Goal: Transaction & Acquisition: Purchase product/service

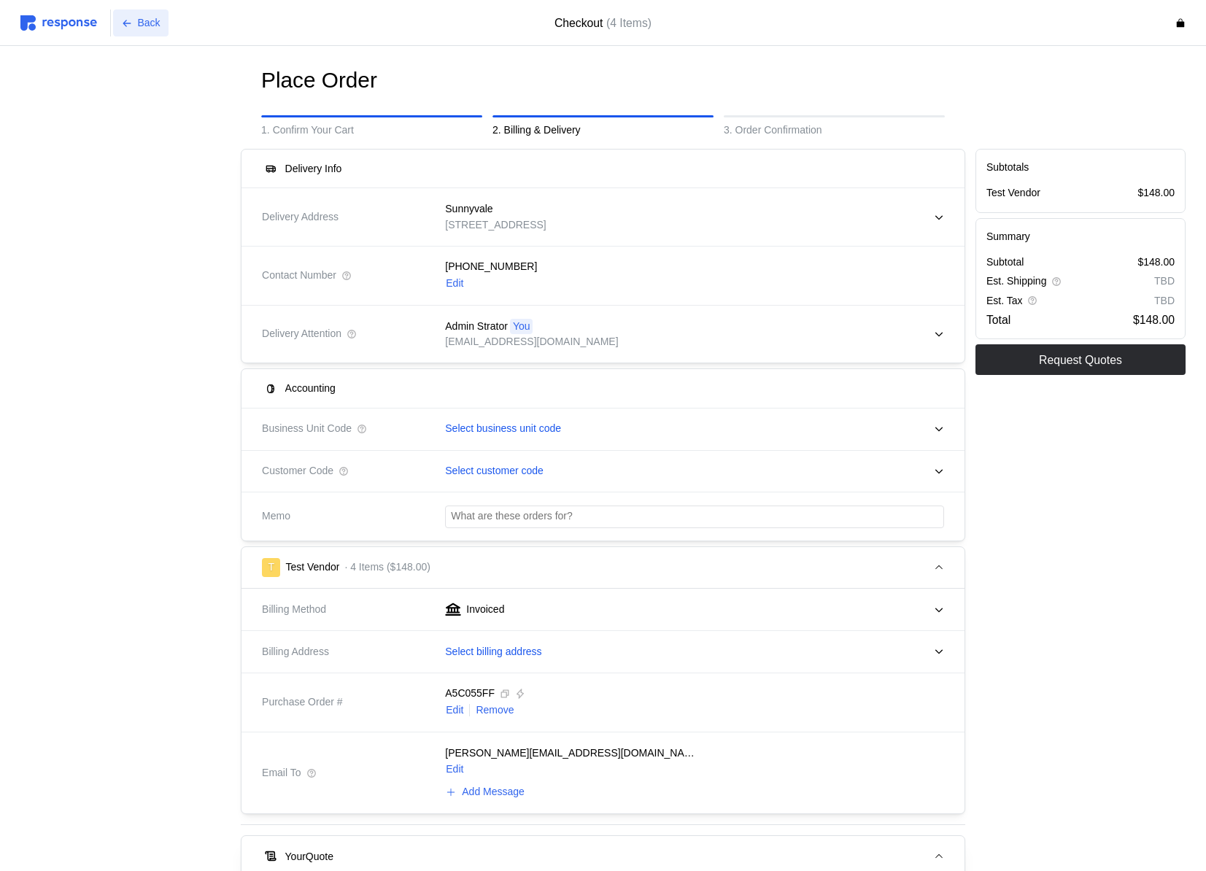
click at [139, 27] on p "Back" at bounding box center [149, 23] width 23 height 16
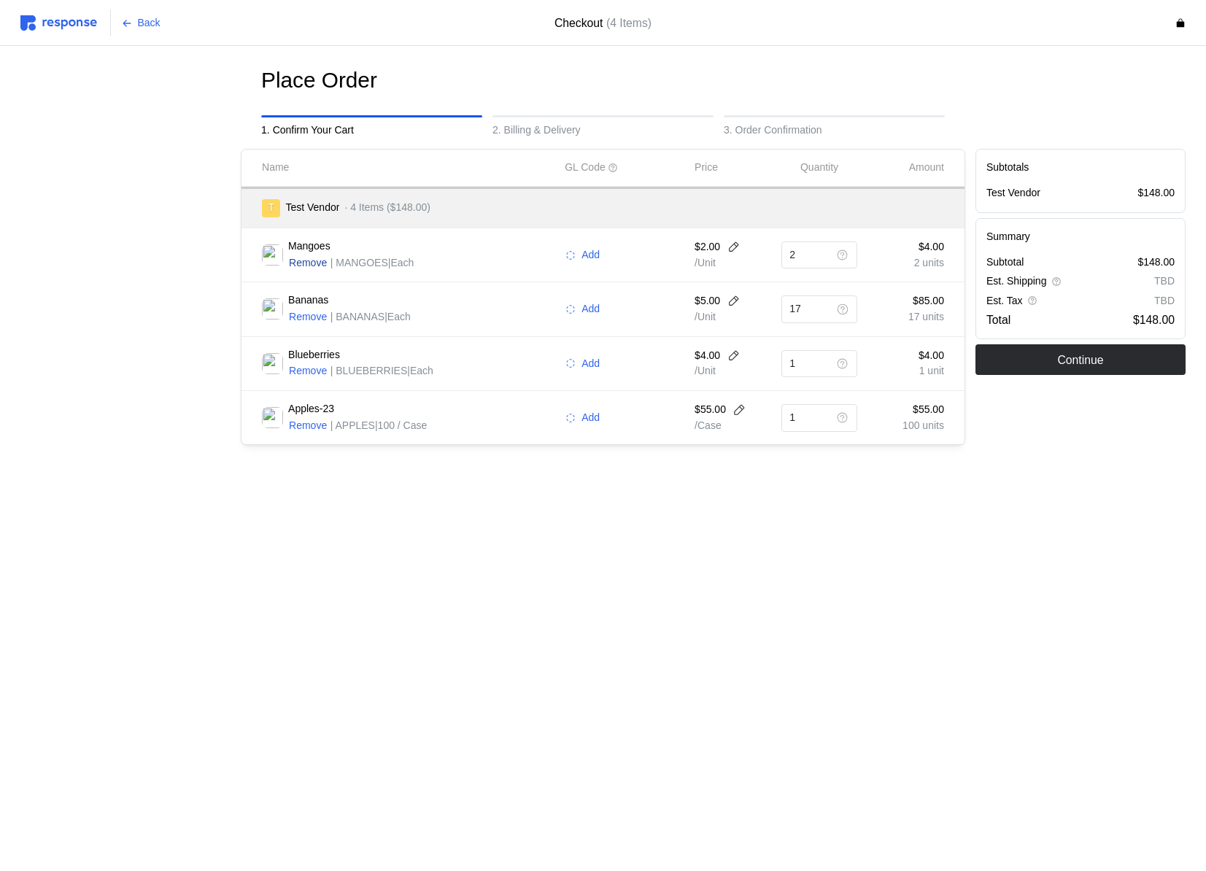
click at [320, 258] on p "Remove" at bounding box center [308, 263] width 38 height 16
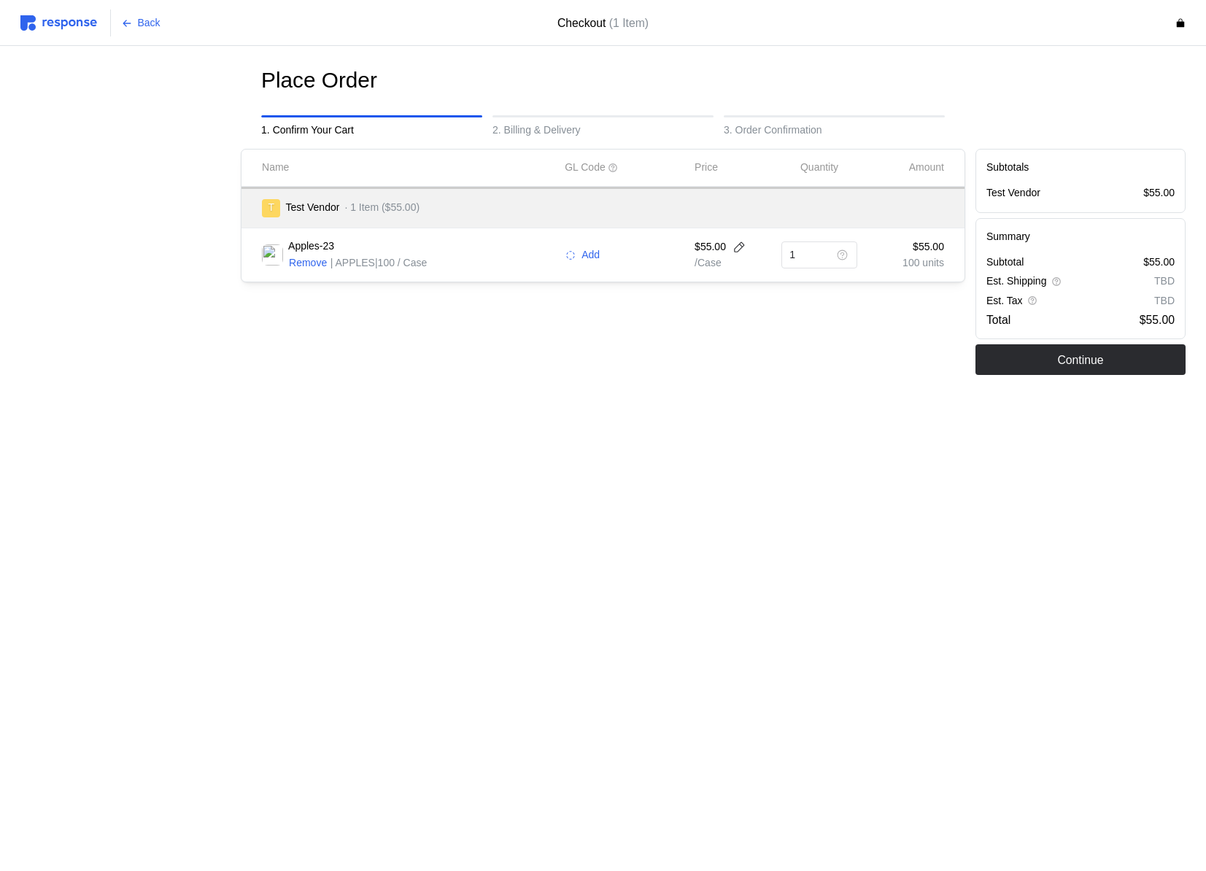
click at [147, 186] on div at bounding box center [125, 262] width 220 height 236
click at [136, 18] on button "Back" at bounding box center [140, 23] width 55 height 28
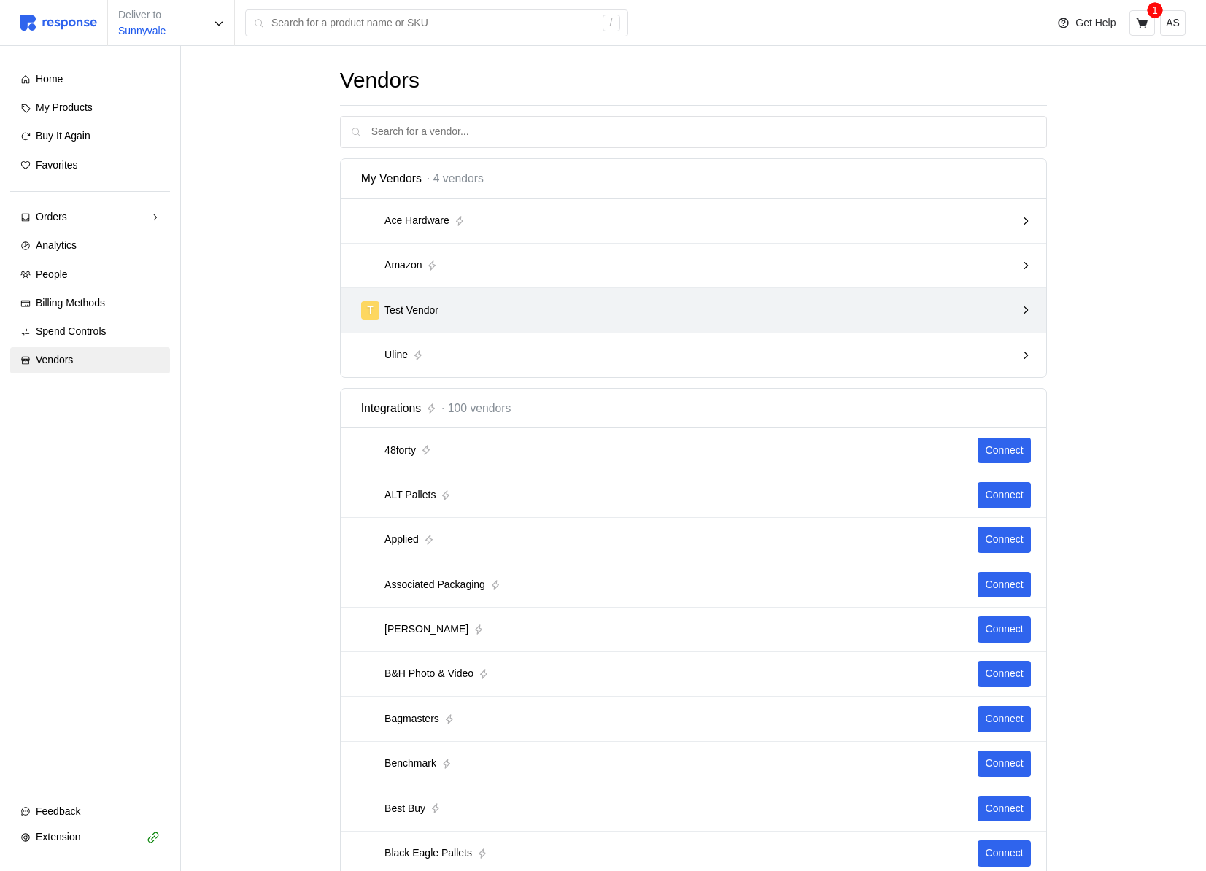
click at [416, 304] on p "Test Vendor" at bounding box center [411, 311] width 54 height 16
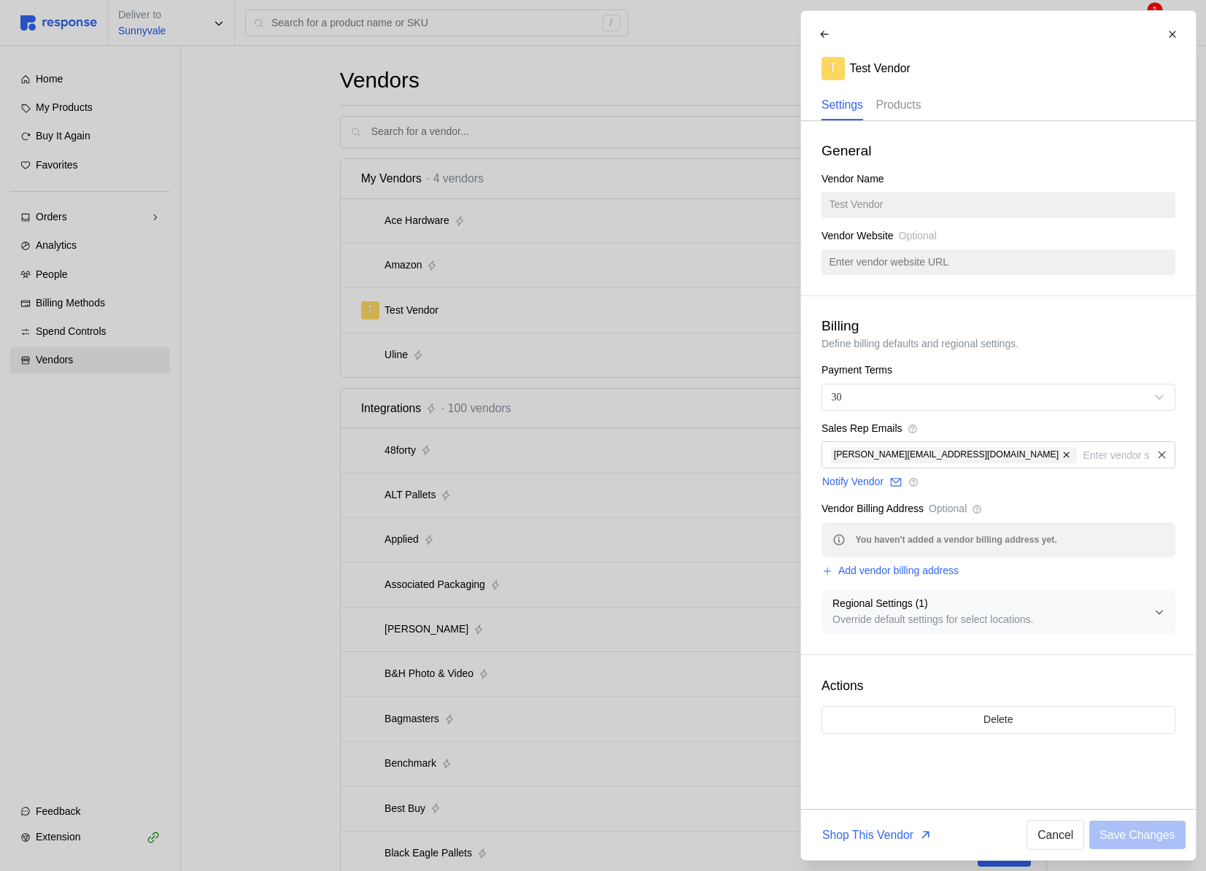
click at [910, 112] on p "Products" at bounding box center [897, 105] width 45 height 18
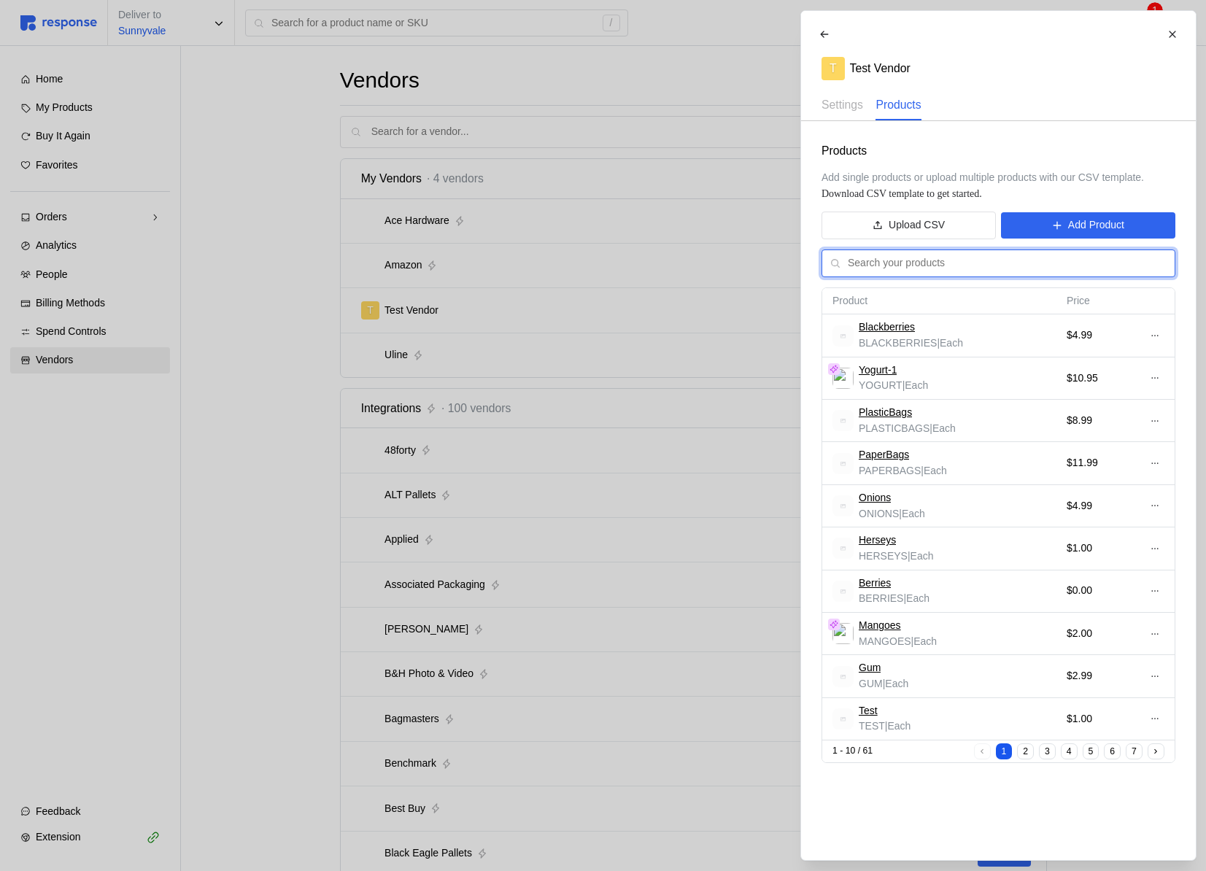
click at [923, 263] on input "text" at bounding box center [1007, 263] width 319 height 26
type input "v"
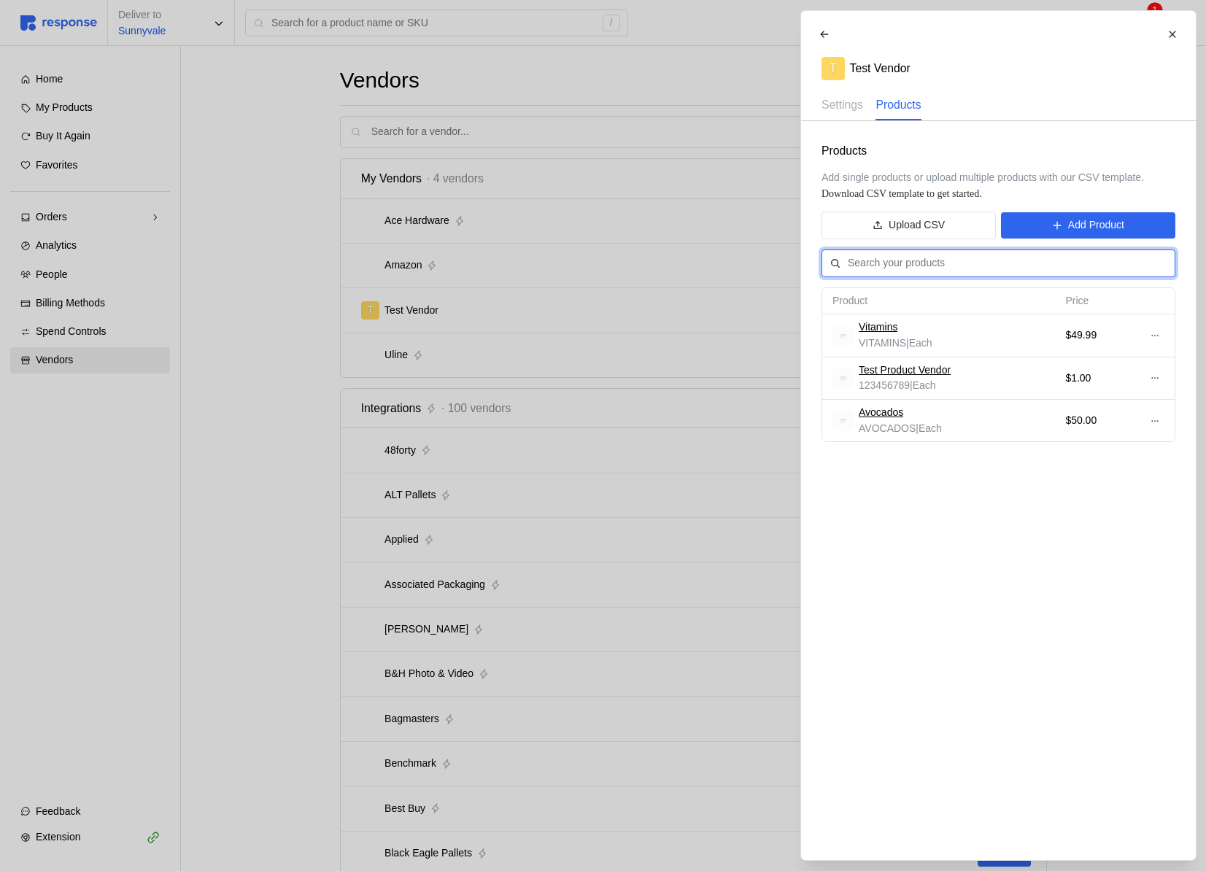
type input "="
type input "bananas"
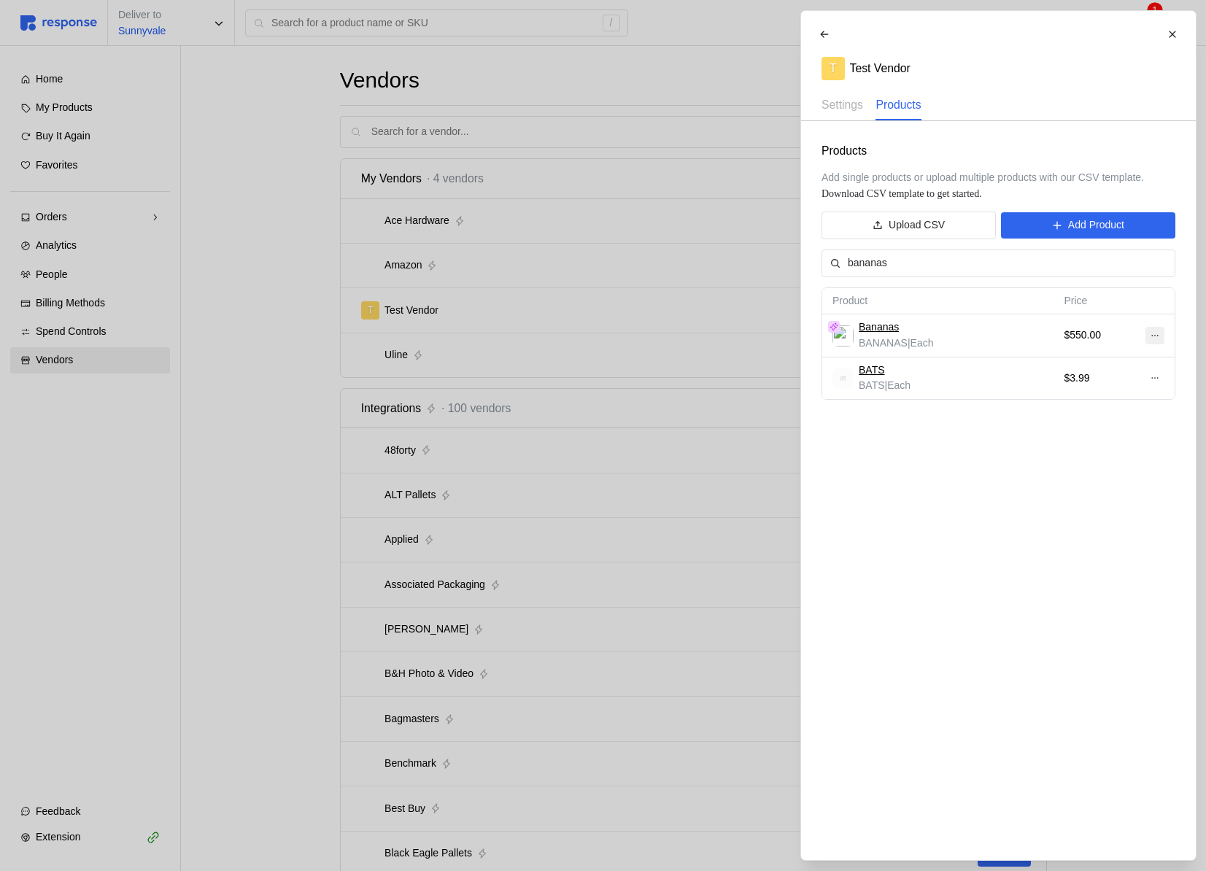
click at [1155, 335] on icon at bounding box center [1154, 335] width 10 height 10
click at [1096, 369] on p "Edit" at bounding box center [1106, 366] width 93 height 16
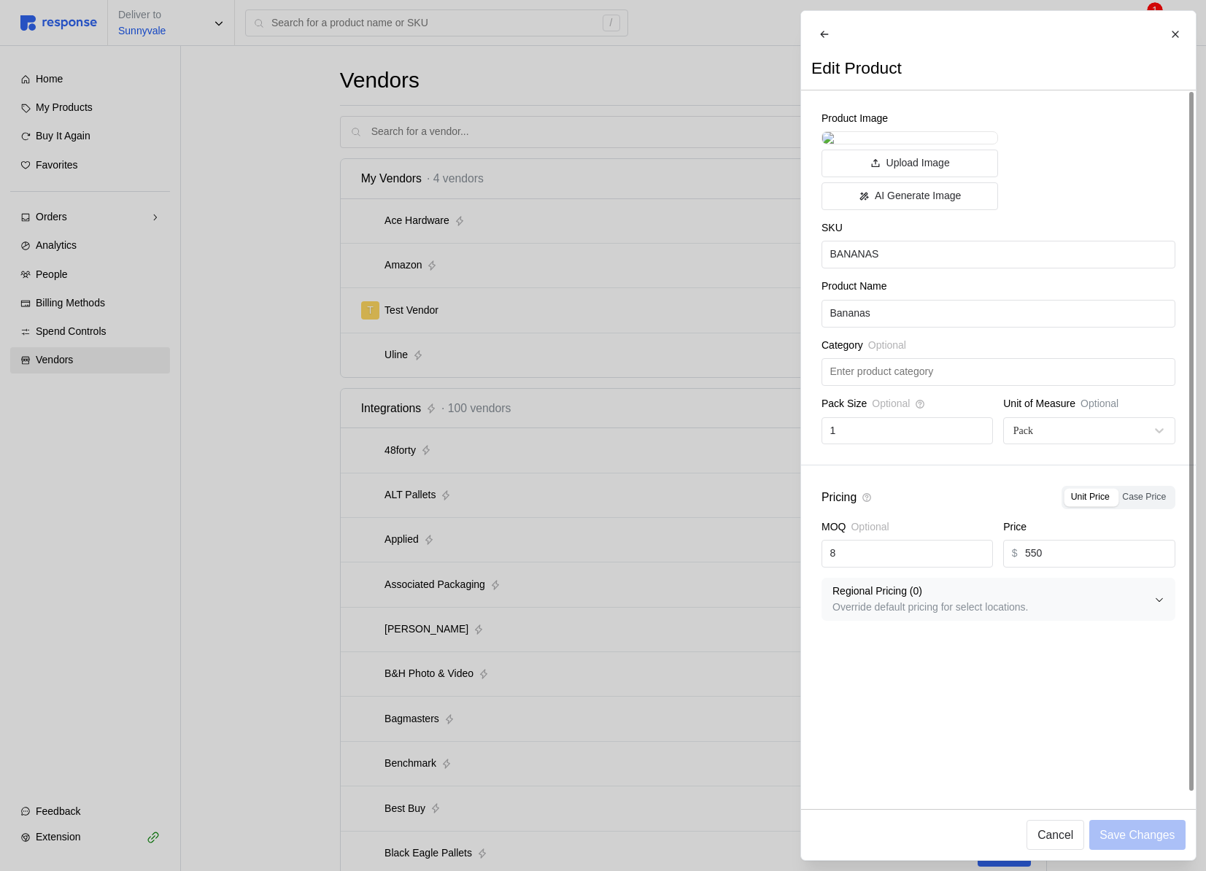
scroll to position [7, 0]
drag, startPoint x: 1060, startPoint y: 717, endPoint x: 1014, endPoint y: 716, distance: 46.0
click at [1014, 567] on div "$ 550" at bounding box center [1088, 554] width 171 height 28
type input "45"
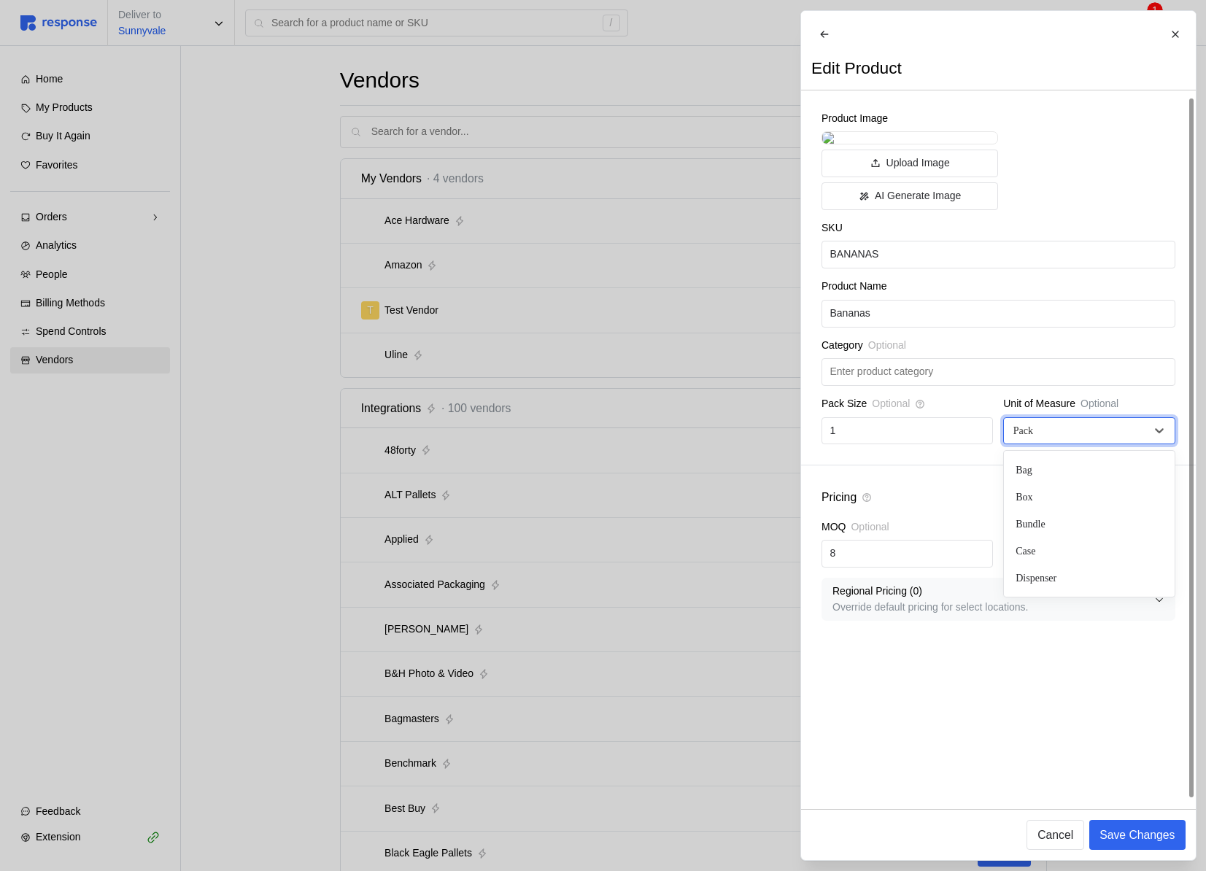
click at [1069, 438] on div "Pack" at bounding box center [1080, 430] width 138 height 15
click at [938, 635] on div "Pricing Unit Price Case Price MOQ Optional 8 Price $ 45 Regional Pricing ( 0 ) …" at bounding box center [998, 553] width 395 height 176
click at [1100, 438] on div "Pack" at bounding box center [1080, 430] width 138 height 15
click at [934, 637] on div "Pricing Unit Price Case Price MOQ Optional 8 Price $ 45 Regional Pricing ( 0 ) …" at bounding box center [998, 553] width 395 height 176
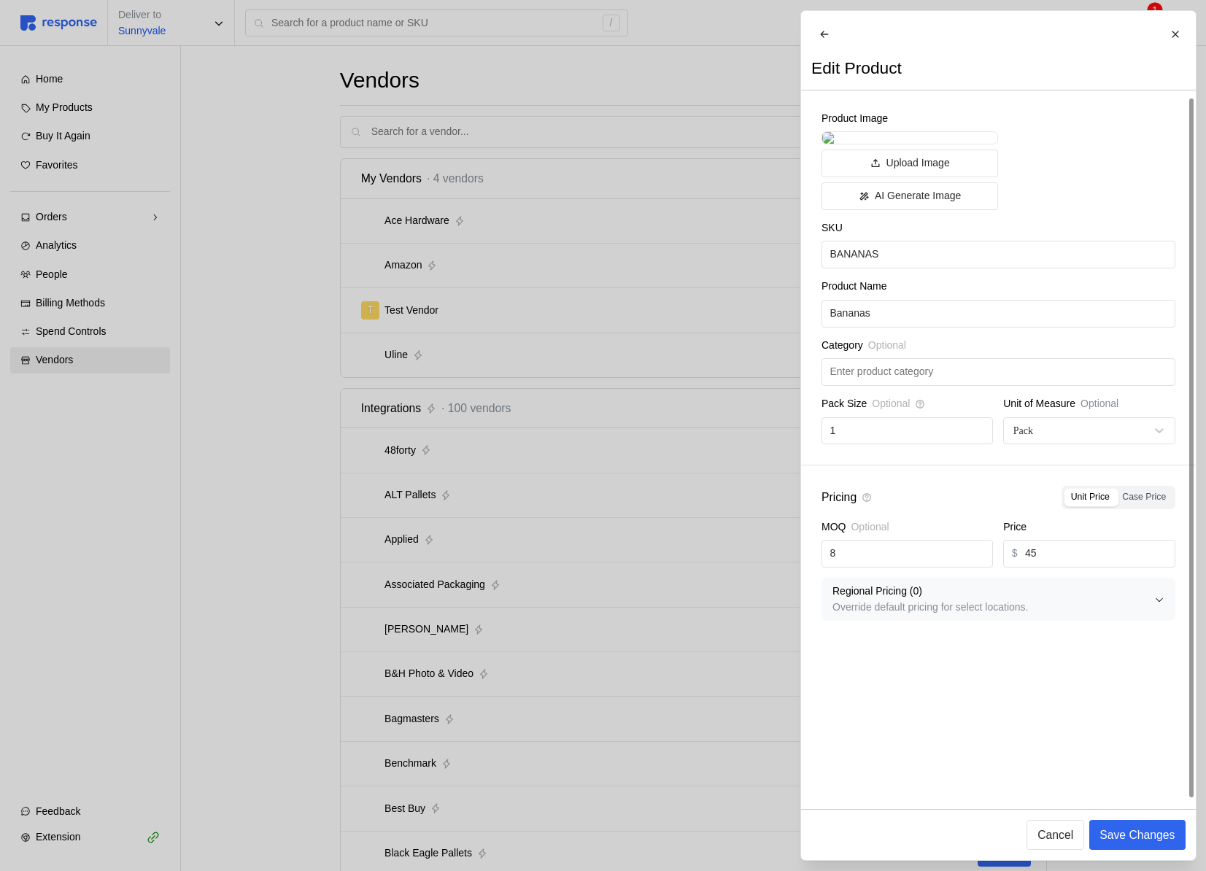
scroll to position [5, 0]
click at [863, 567] on input "8" at bounding box center [906, 553] width 155 height 26
click at [872, 567] on input "8" at bounding box center [906, 553] width 155 height 26
type input "1"
click at [1007, 641] on div "Pricing Unit Price Case Price MOQ Optional 1 Price $ 45 Regional Pricing ( 0 ) …" at bounding box center [998, 553] width 395 height 176
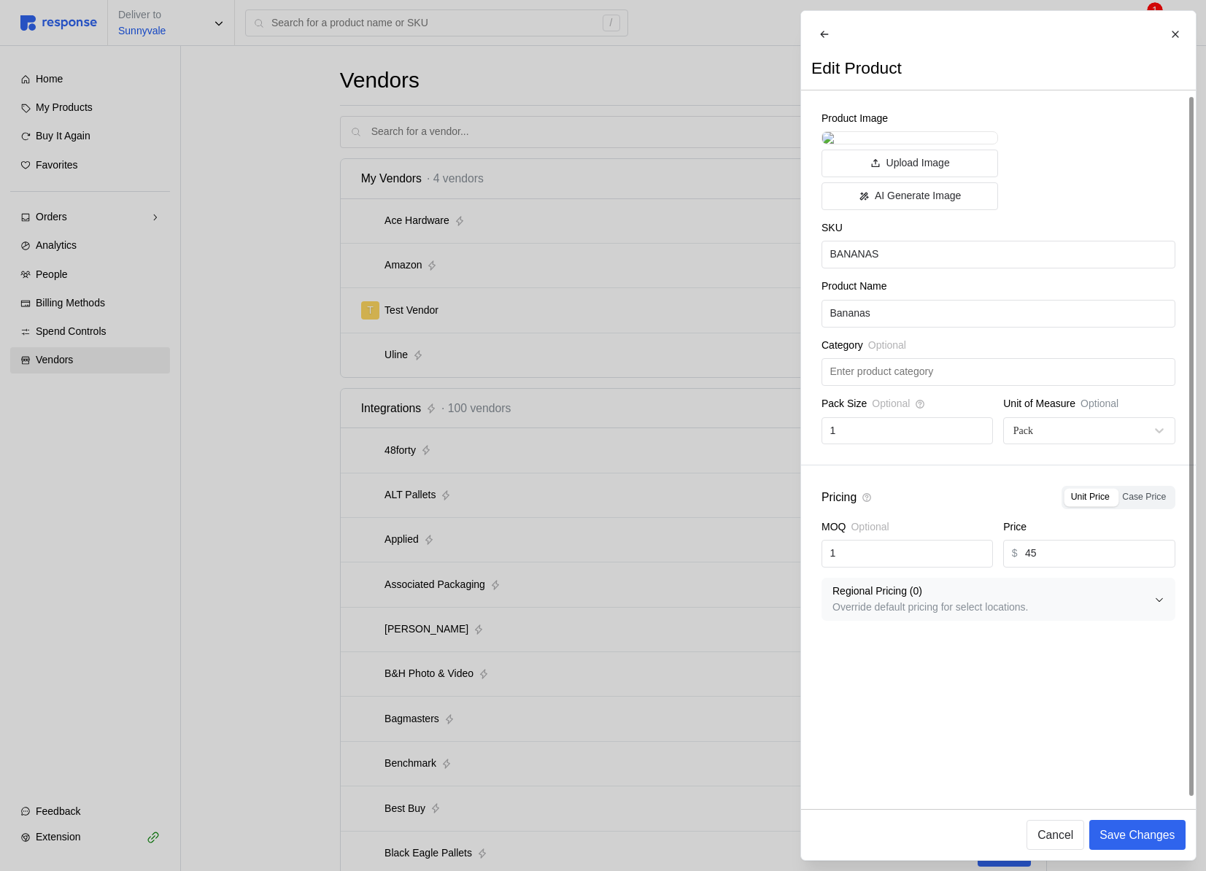
click at [1146, 502] on span "Case Price" at bounding box center [1144, 497] width 44 height 10
click at [1119, 491] on input "Case Price" at bounding box center [1119, 491] width 0 height 0
click at [1055, 438] on div "Pack" at bounding box center [1080, 430] width 138 height 15
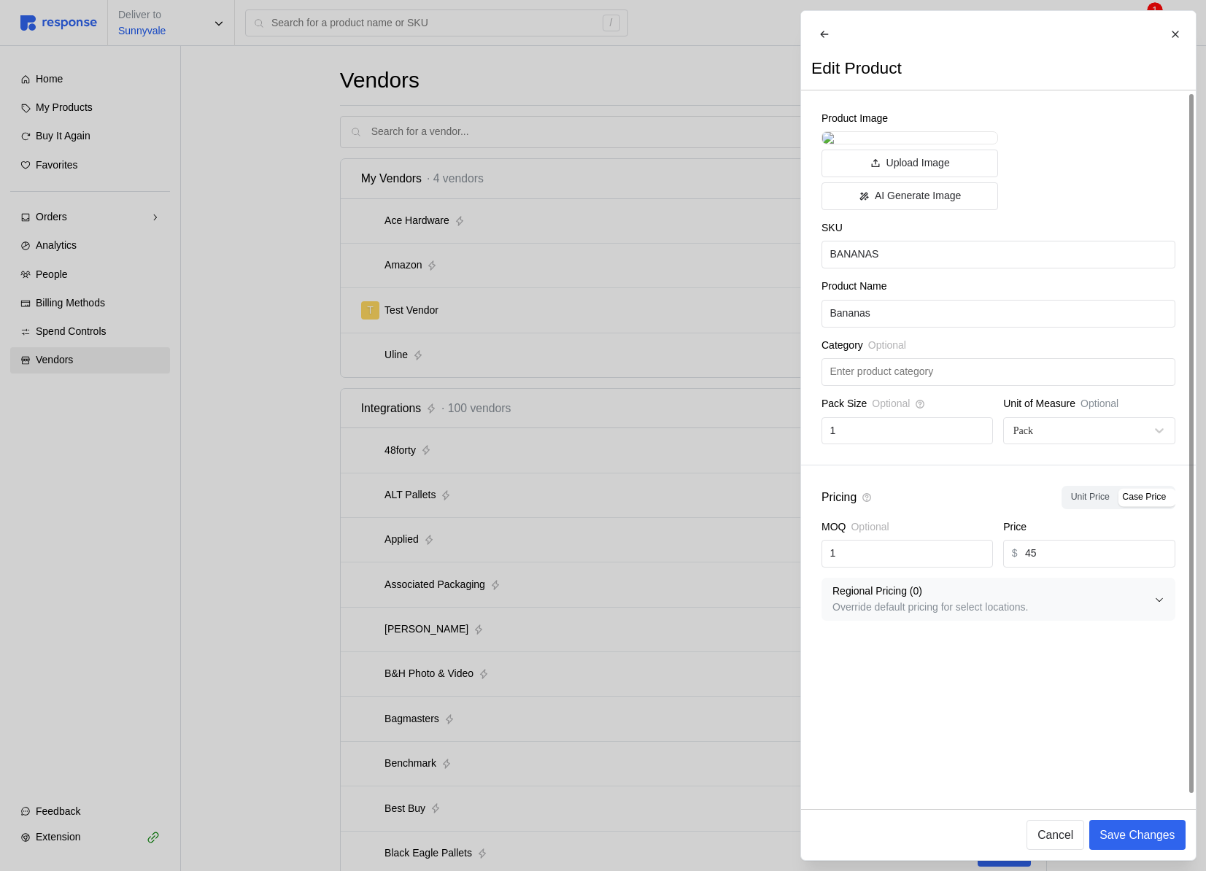
click at [904, 508] on div "Pricing Unit Price Case Price" at bounding box center [998, 497] width 354 height 23
click at [889, 508] on div "Pricing Unit Price Case Price" at bounding box center [998, 497] width 354 height 23
click at [929, 444] on input "1" at bounding box center [906, 431] width 155 height 26
type input "100"
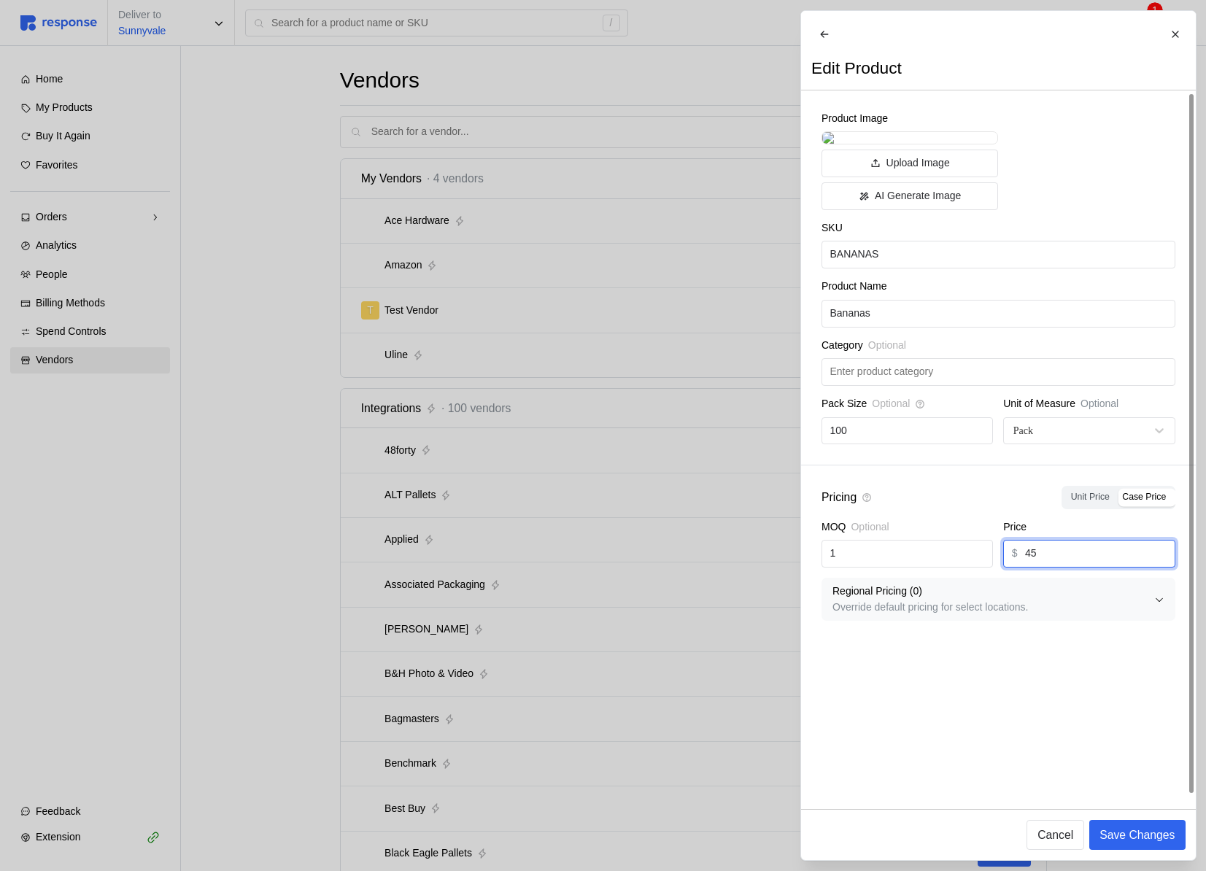
click at [1097, 567] on input "45" at bounding box center [1096, 553] width 142 height 26
type input "50"
click at [1129, 829] on p "Save Changes" at bounding box center [1136, 835] width 75 height 18
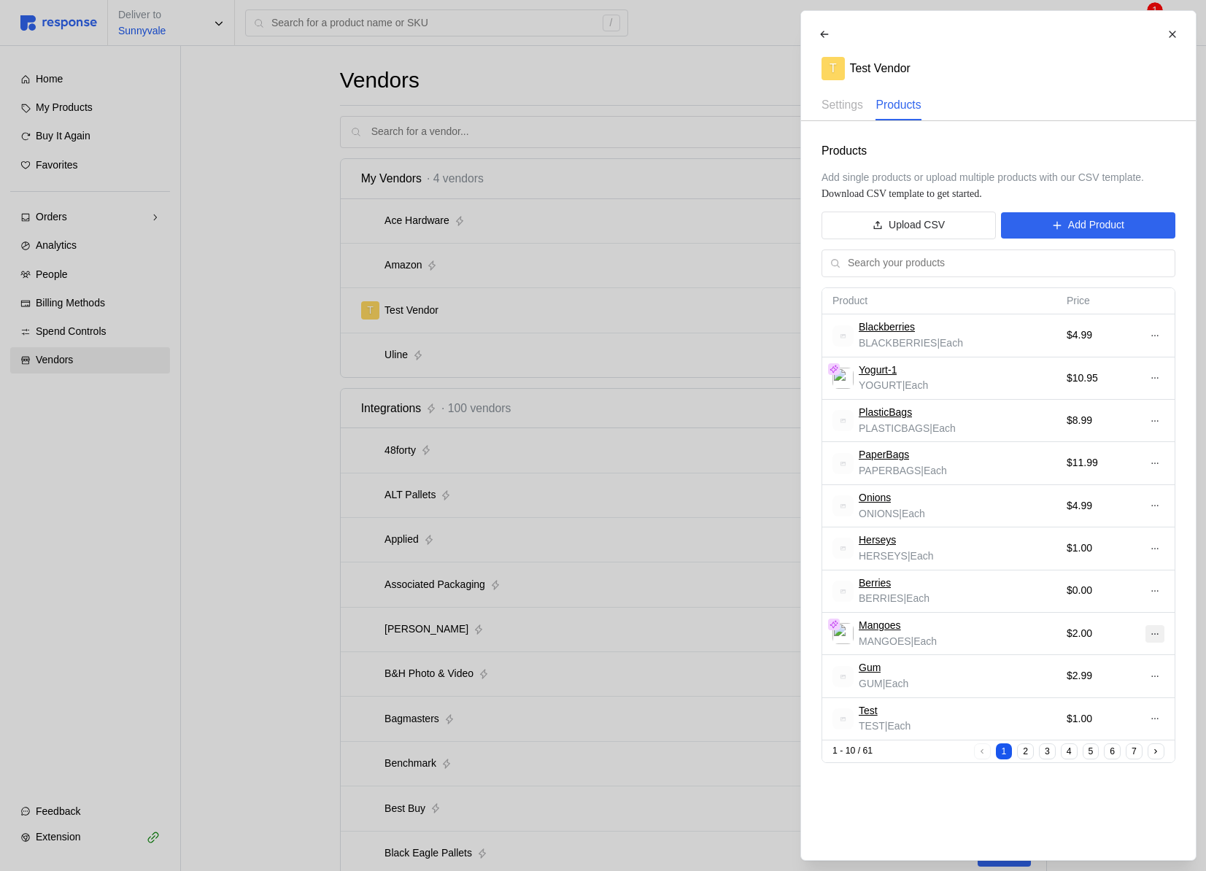
click at [1158, 635] on icon at bounding box center [1154, 634] width 10 height 10
click at [1117, 655] on button "Edit" at bounding box center [1100, 664] width 116 height 26
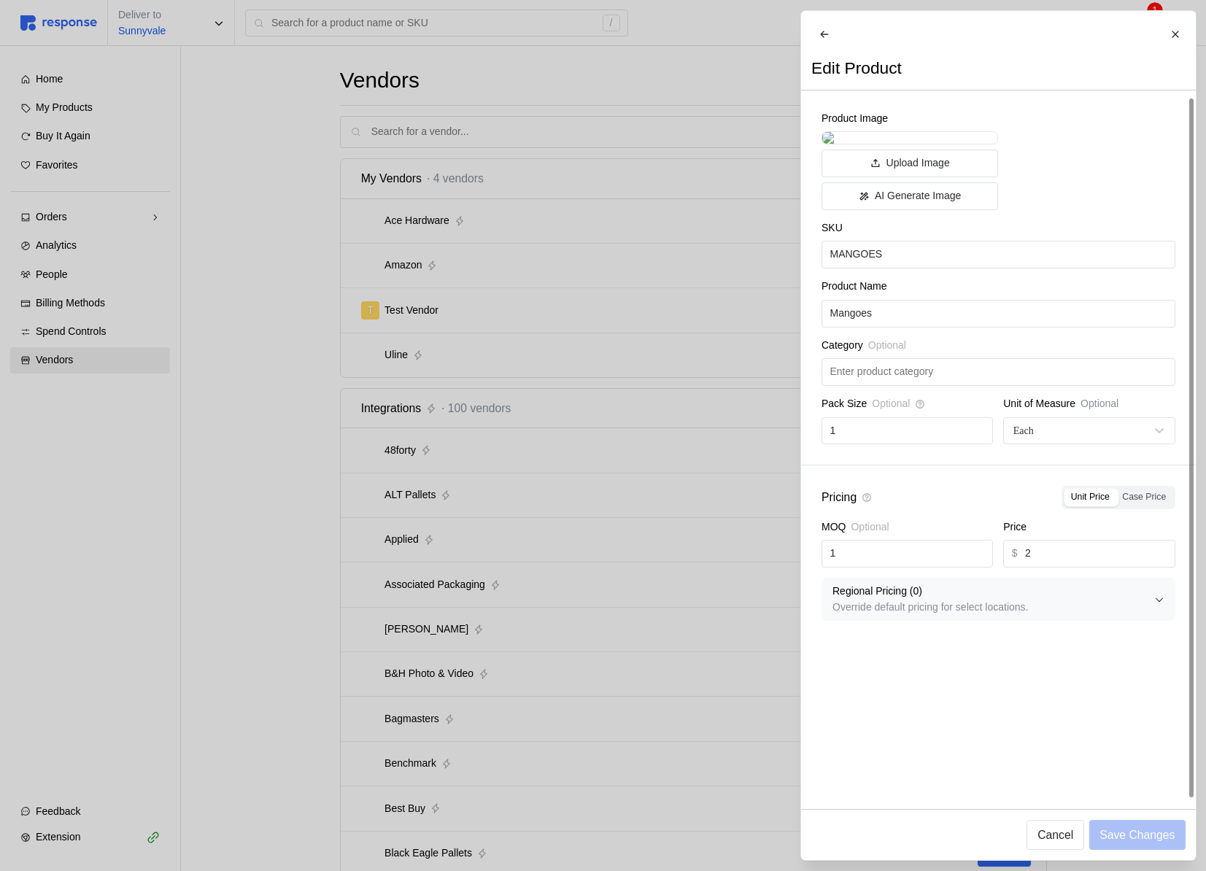
click at [626, 559] on div at bounding box center [603, 435] width 1206 height 871
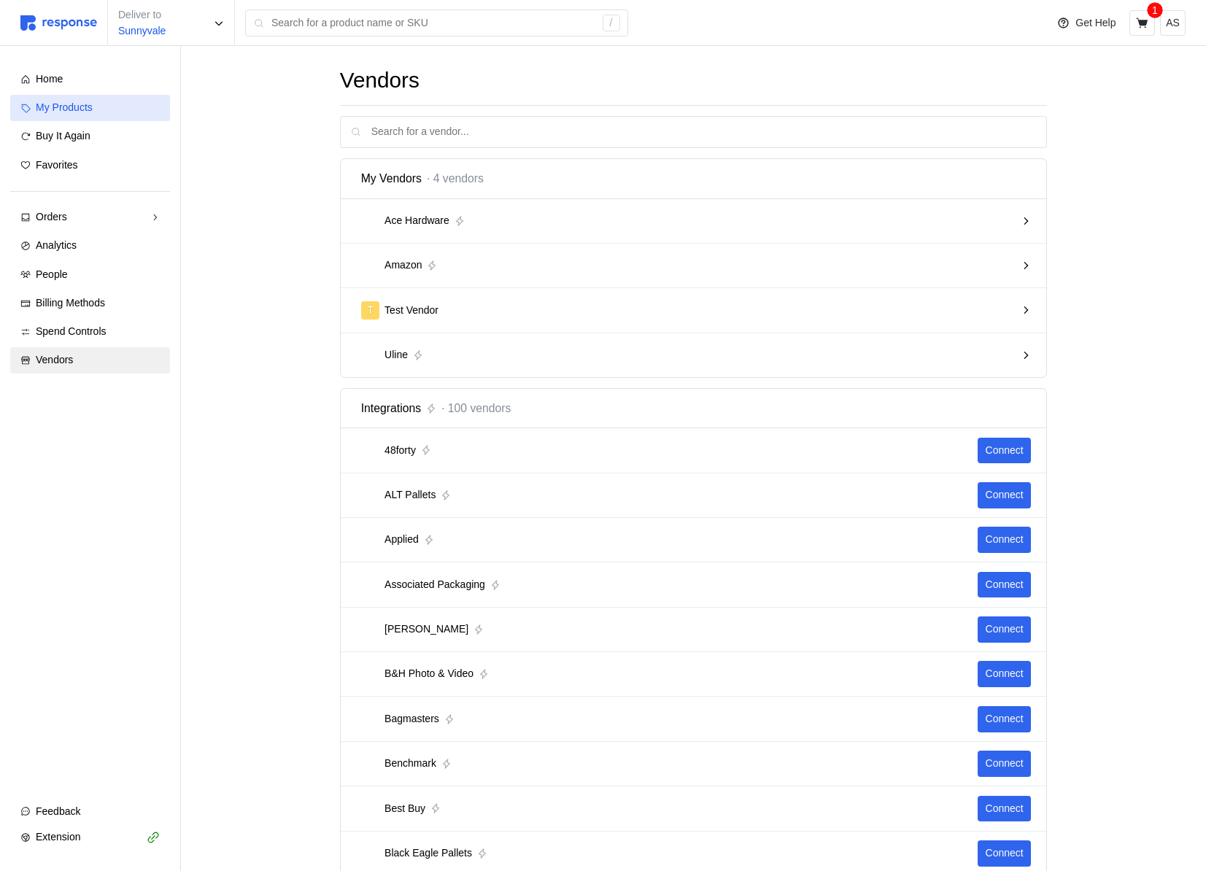
click at [90, 103] on span "My Products" at bounding box center [64, 107] width 57 height 12
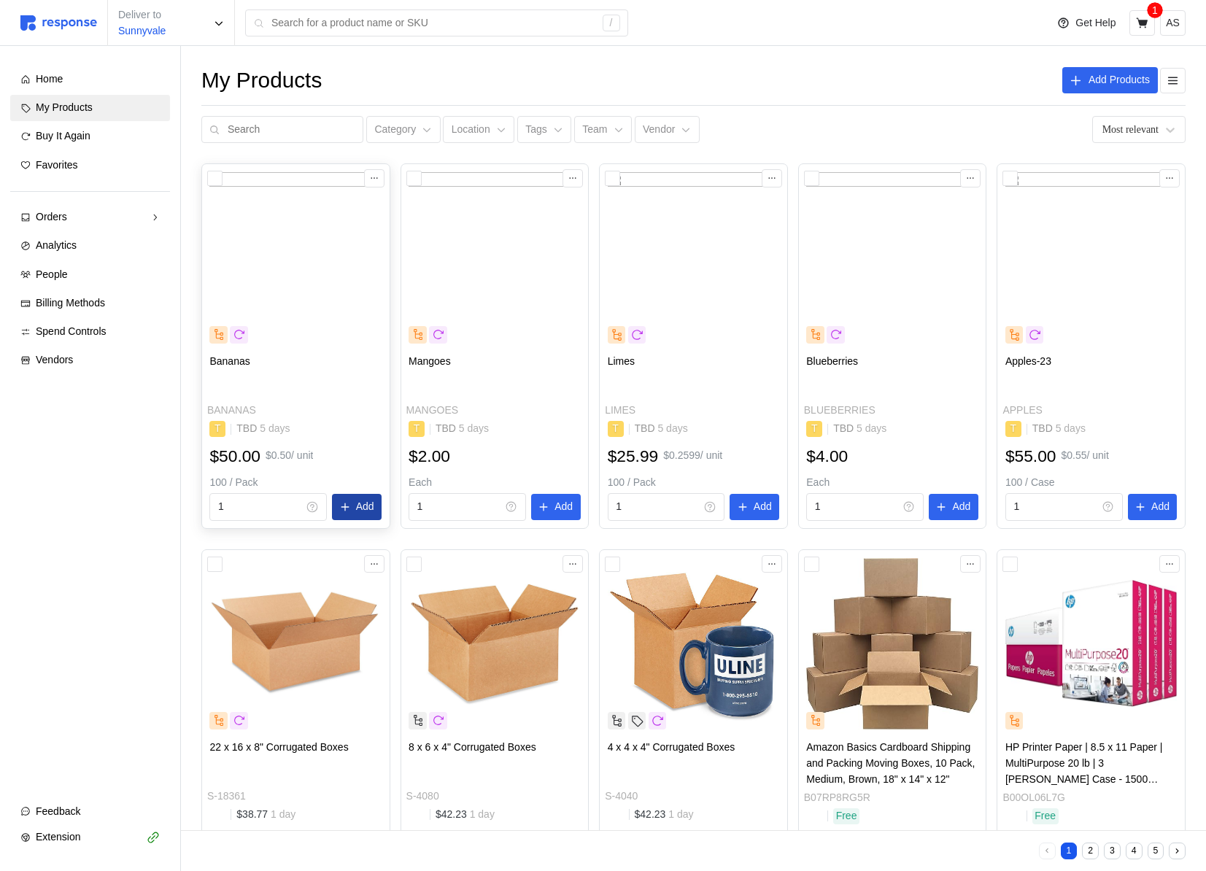
click at [344, 512] on button "Add" at bounding box center [357, 507] width 50 height 26
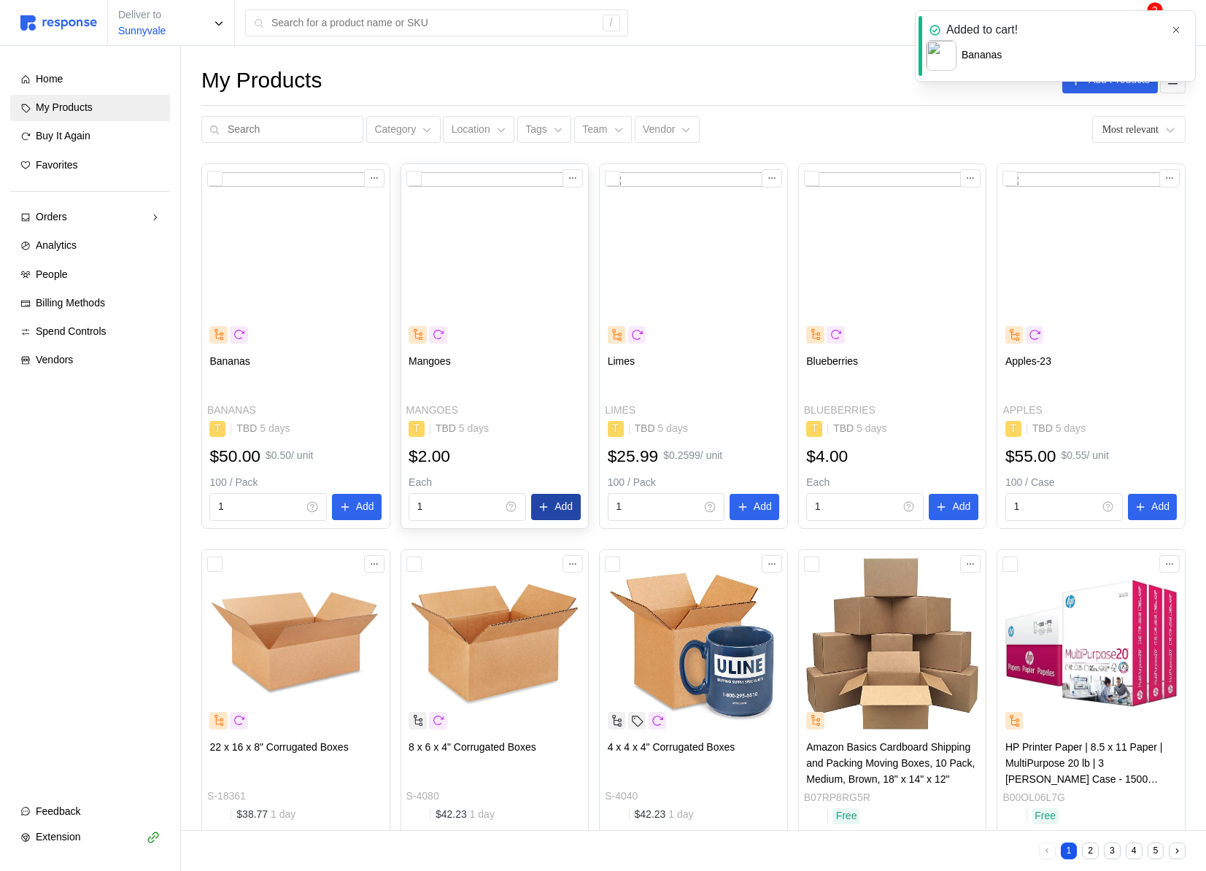
click at [570, 505] on p "Add" at bounding box center [563, 507] width 18 height 16
click at [1174, 29] on icon "button" at bounding box center [1176, 30] width 10 height 10
click at [1141, 28] on icon at bounding box center [1142, 23] width 13 height 13
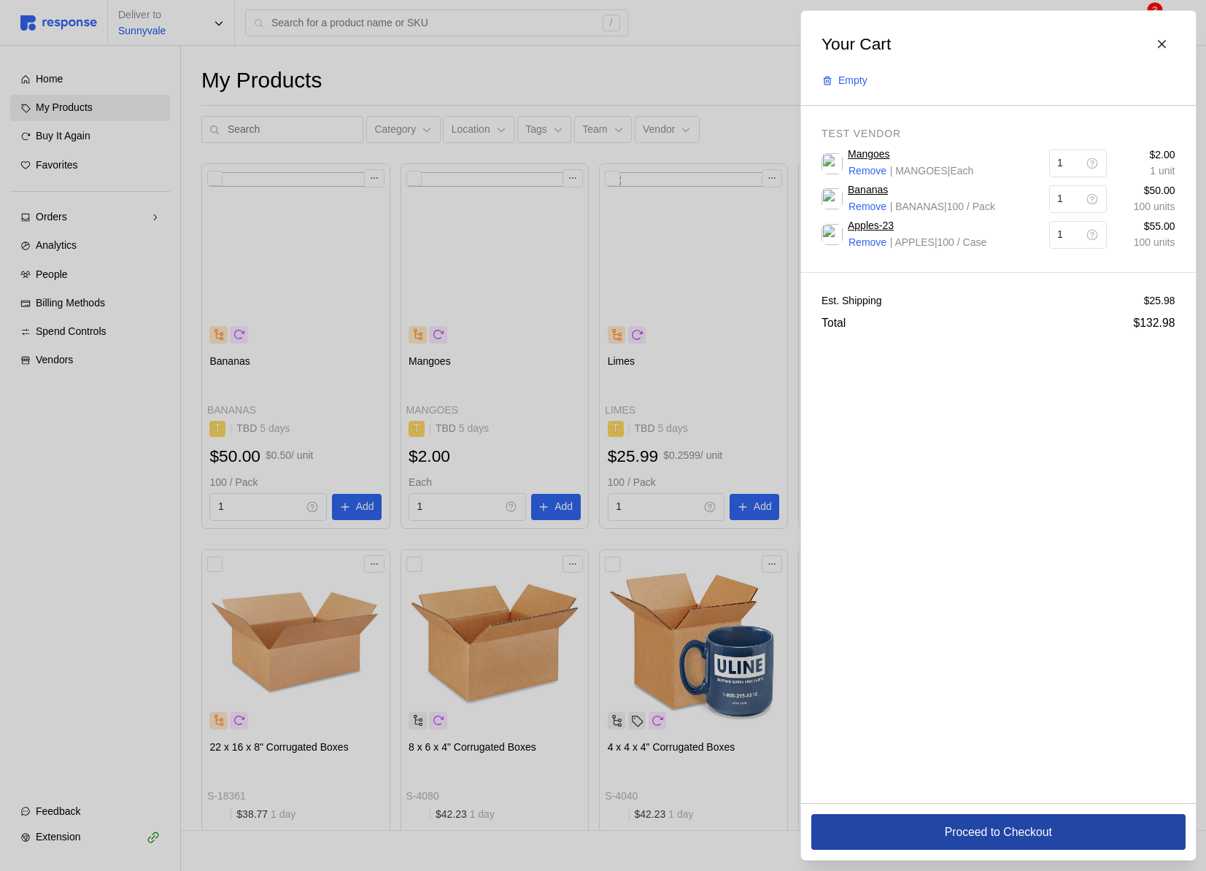
click at [942, 847] on button "Proceed to Checkout" at bounding box center [998, 832] width 374 height 36
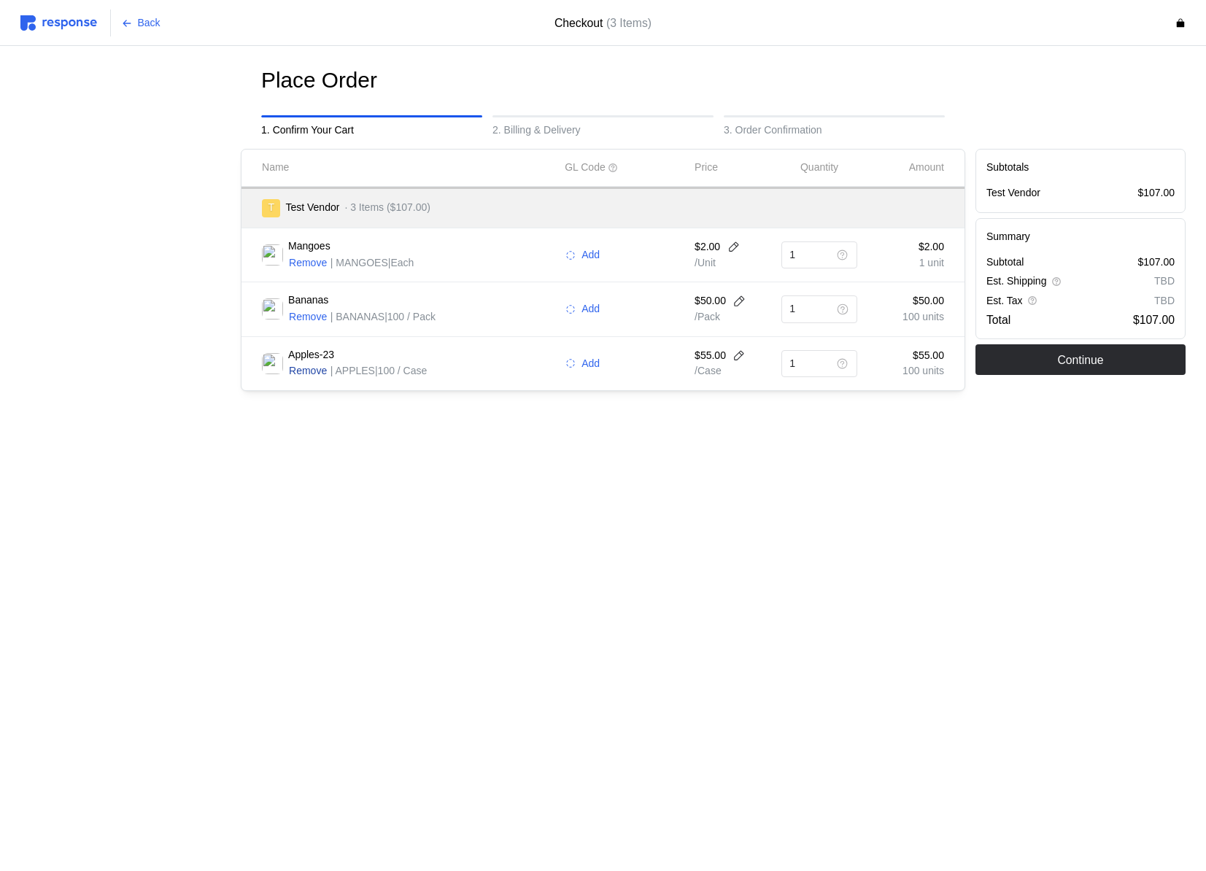
click at [318, 370] on p "Remove" at bounding box center [308, 371] width 38 height 16
click at [138, 22] on p "Back" at bounding box center [149, 23] width 23 height 16
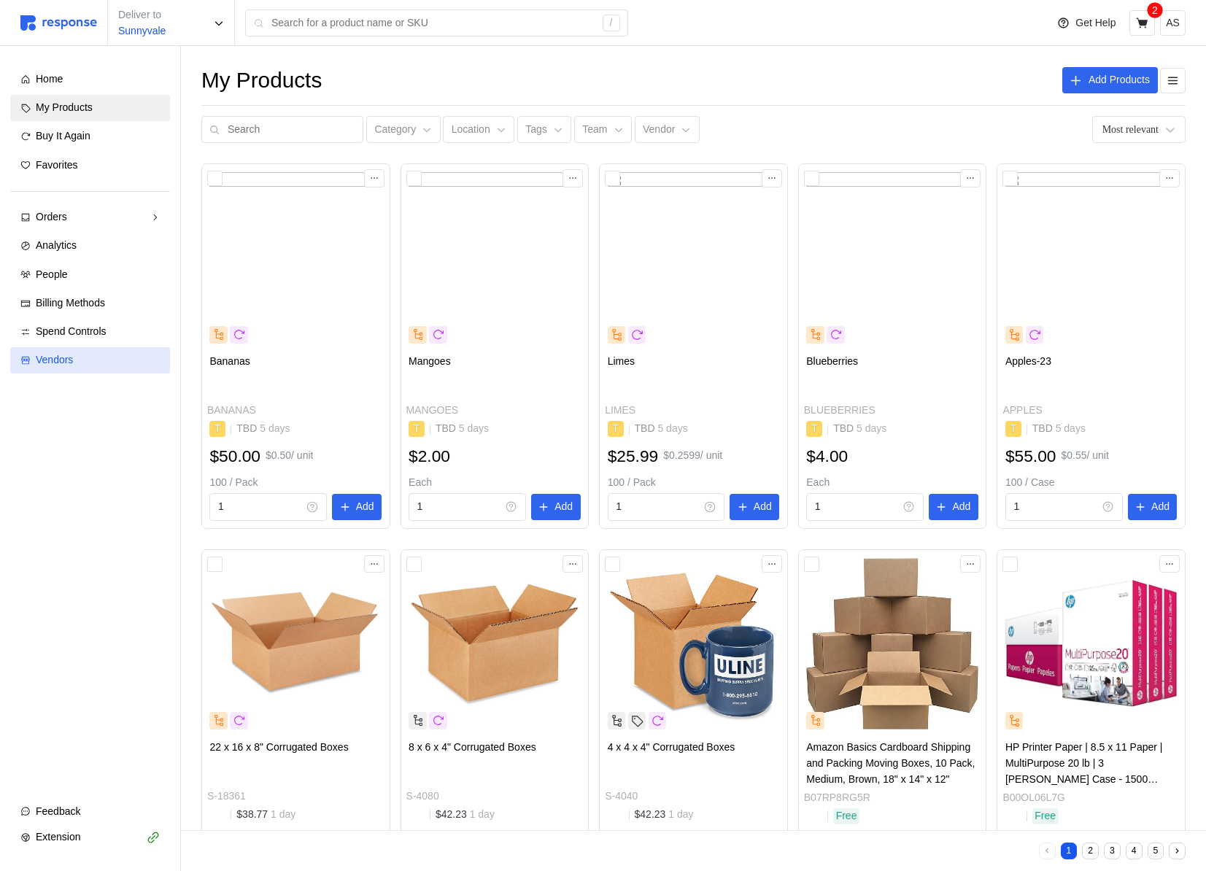
click at [77, 365] on div "Vendors" at bounding box center [98, 360] width 124 height 16
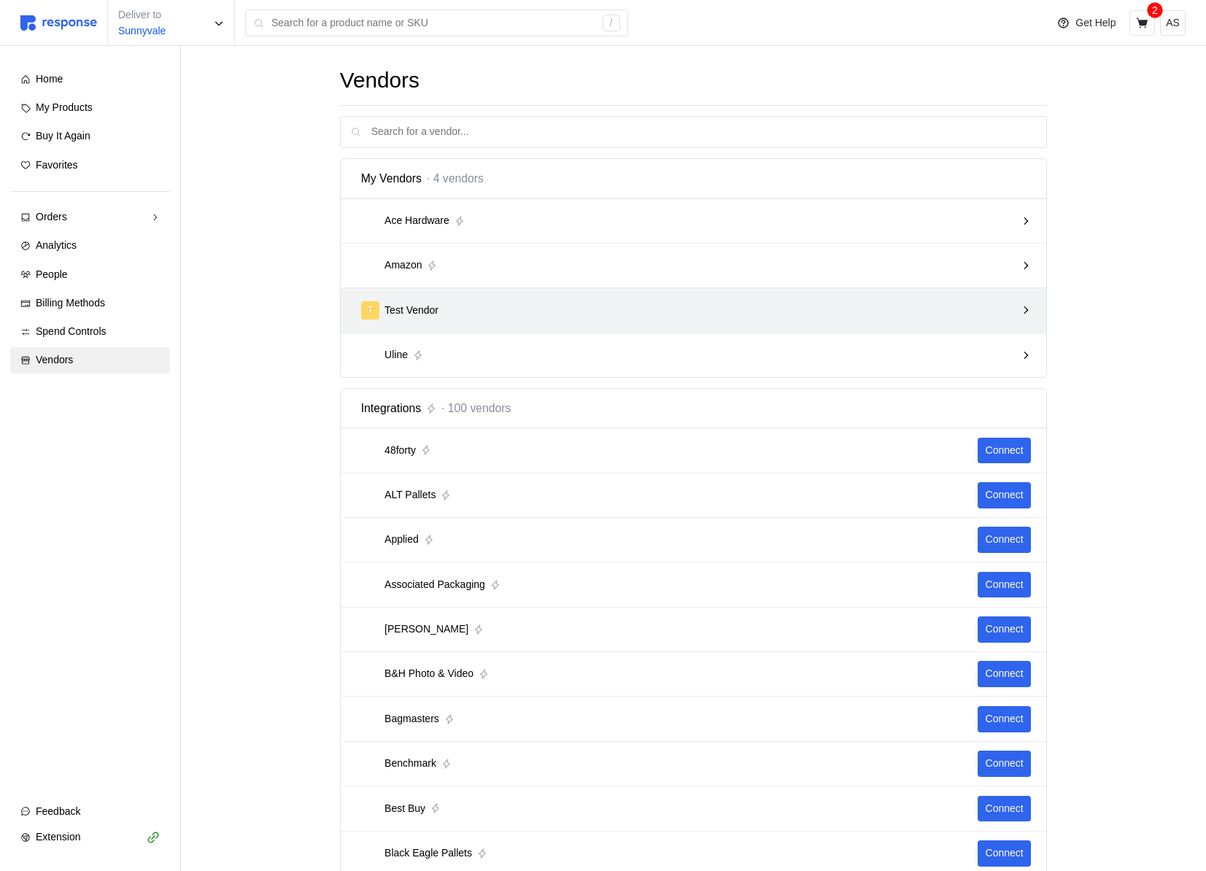
click at [514, 307] on div "T Test Vendor" at bounding box center [688, 310] width 655 height 18
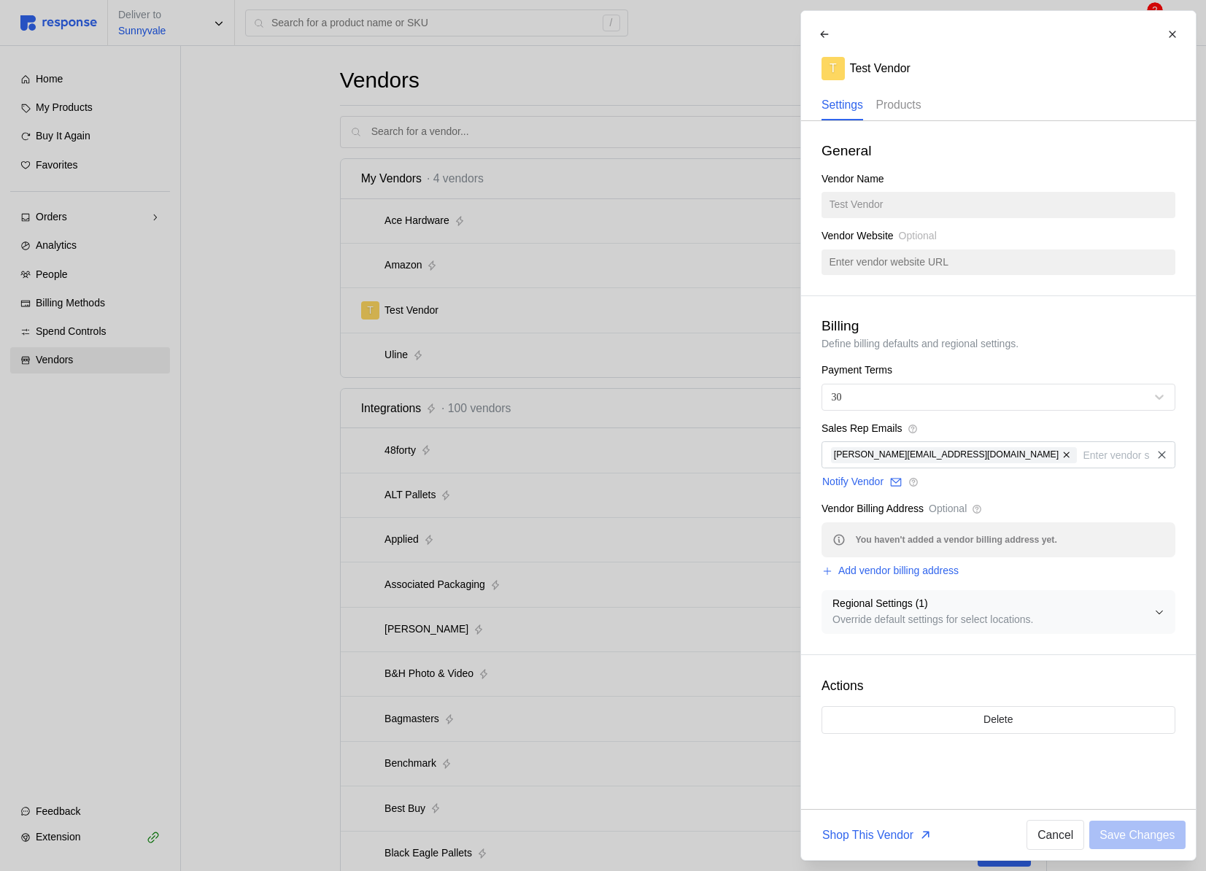
click at [914, 106] on p "Products" at bounding box center [897, 105] width 45 height 18
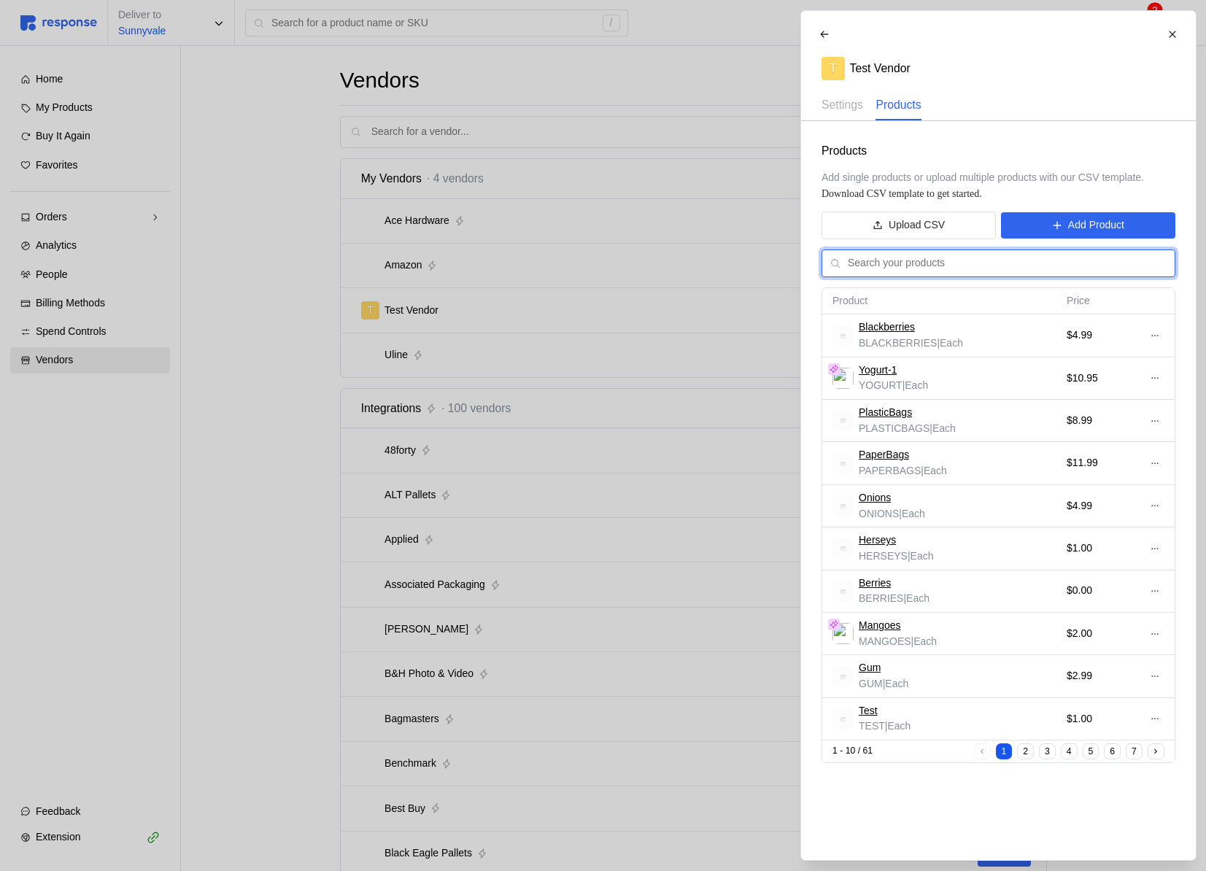
click at [960, 263] on input "text" at bounding box center [1007, 263] width 319 height 26
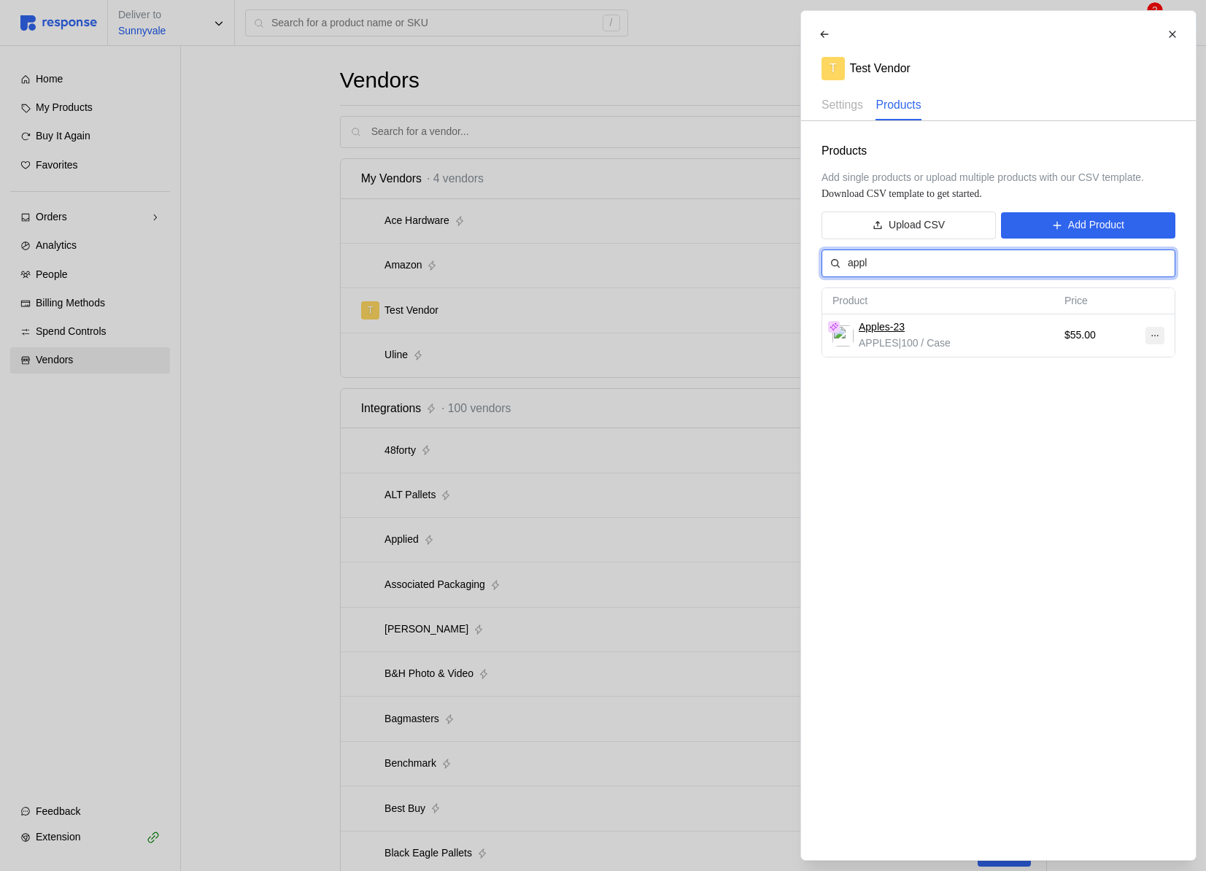
type input "appl"
click at [1156, 334] on icon at bounding box center [1154, 335] width 10 height 10
click at [1126, 361] on p "Edit" at bounding box center [1106, 366] width 93 height 16
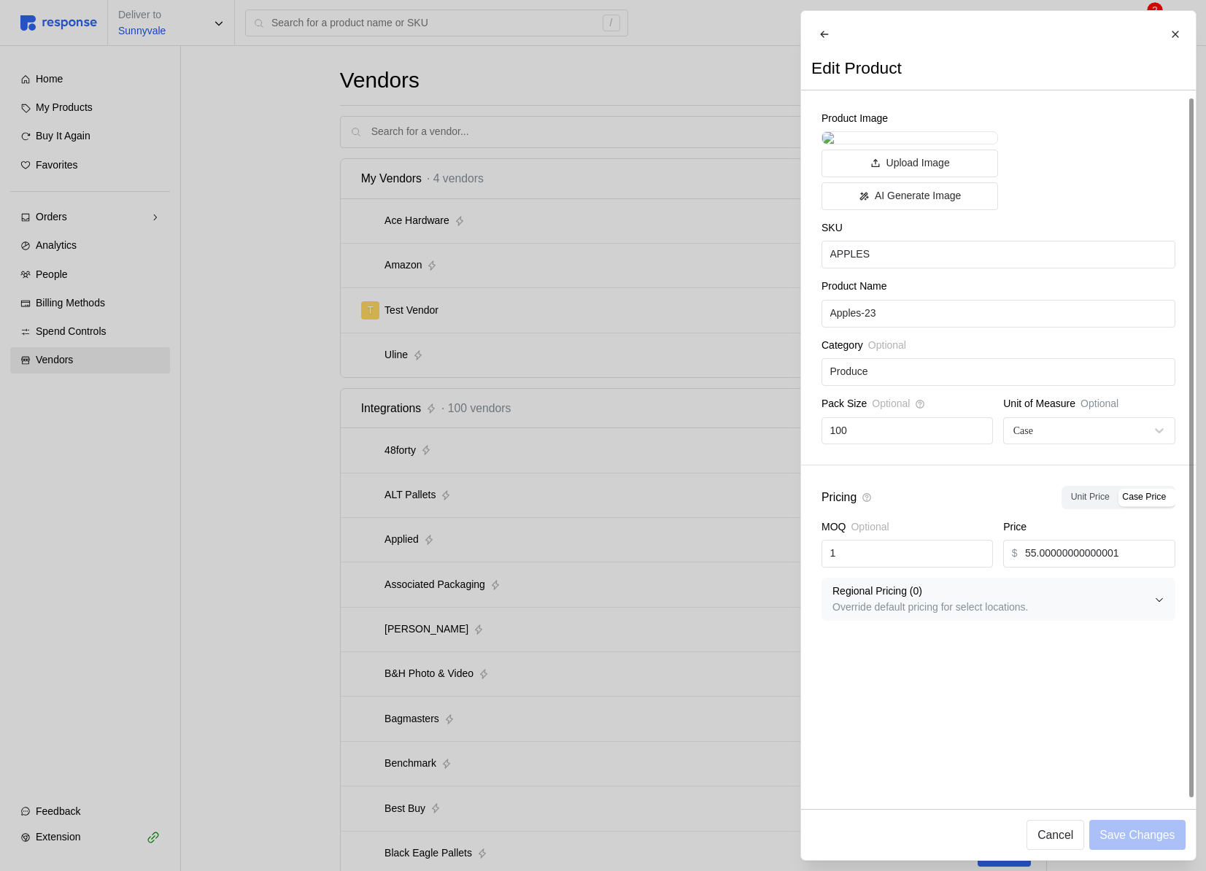
scroll to position [7, 0]
click at [888, 444] on input "100" at bounding box center [906, 431] width 155 height 26
type input "50"
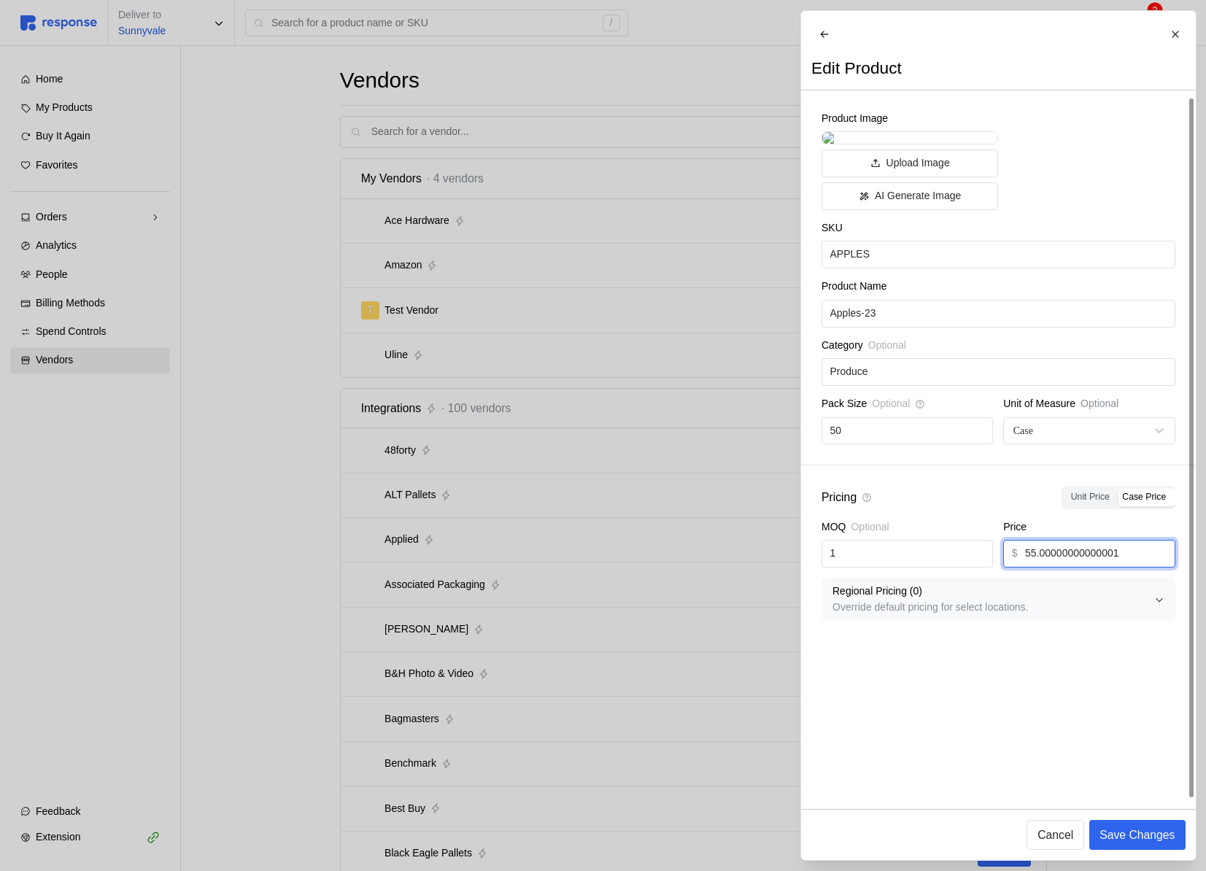
click at [1128, 567] on input "55.00000000000001" at bounding box center [1096, 553] width 142 height 26
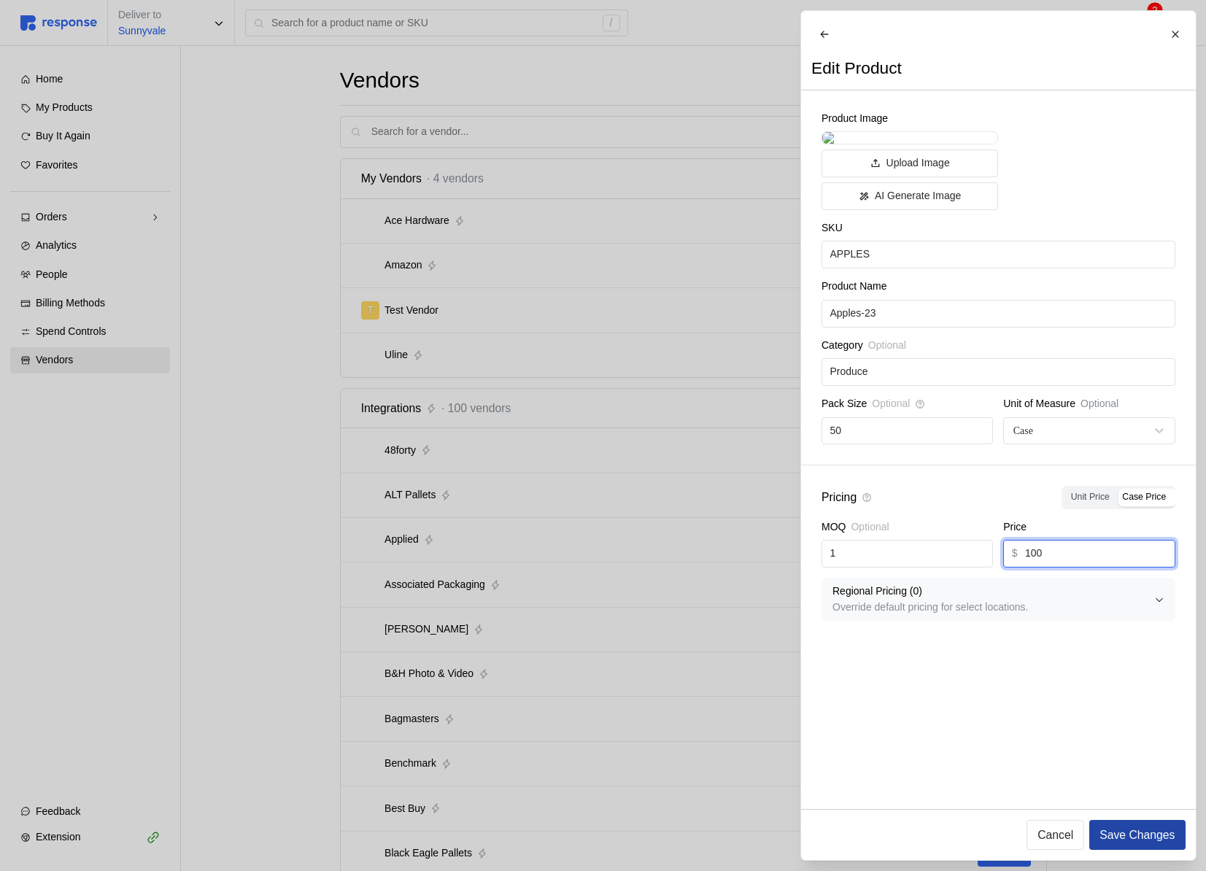
type input "100"
click at [1122, 834] on p "Save Changes" at bounding box center [1136, 835] width 75 height 18
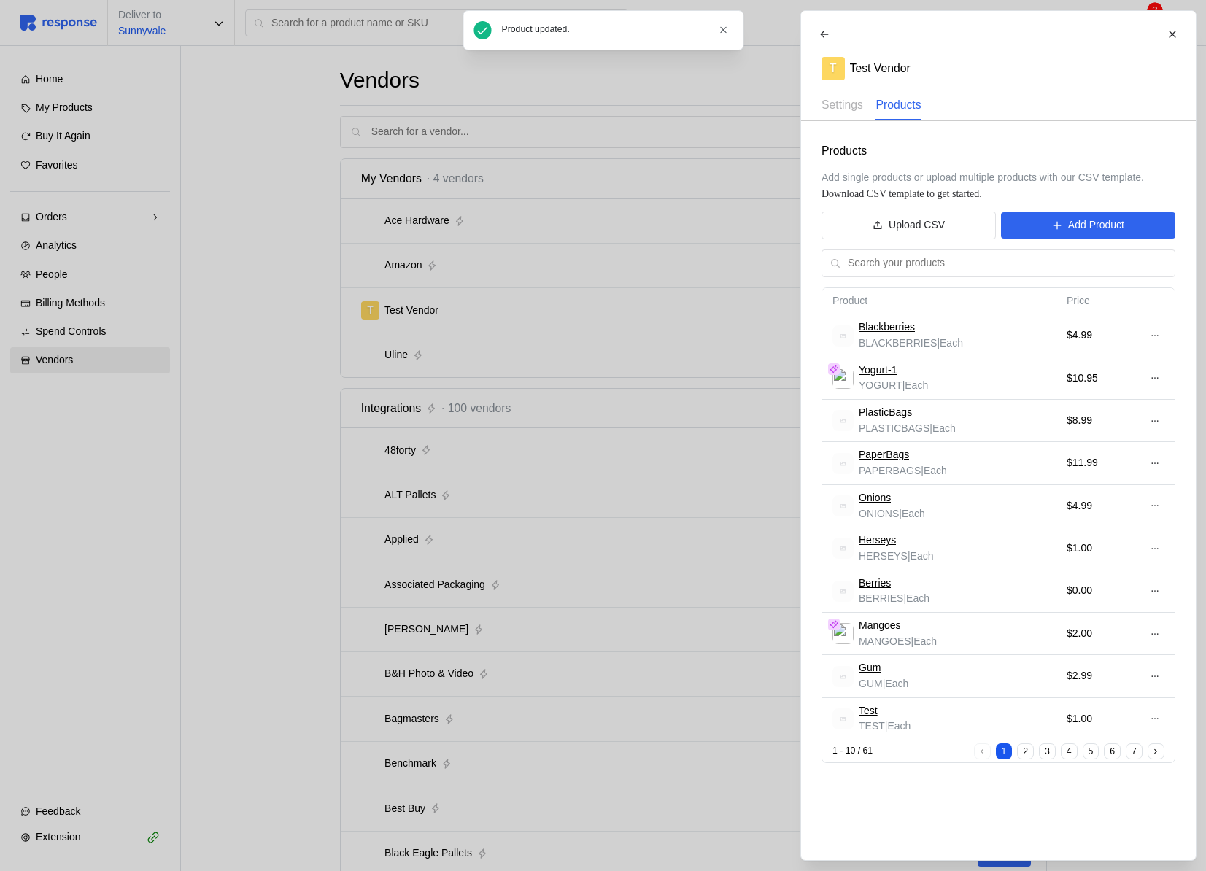
drag, startPoint x: 553, startPoint y: 339, endPoint x: 904, endPoint y: 82, distance: 435.2
click at [553, 337] on div at bounding box center [603, 435] width 1206 height 871
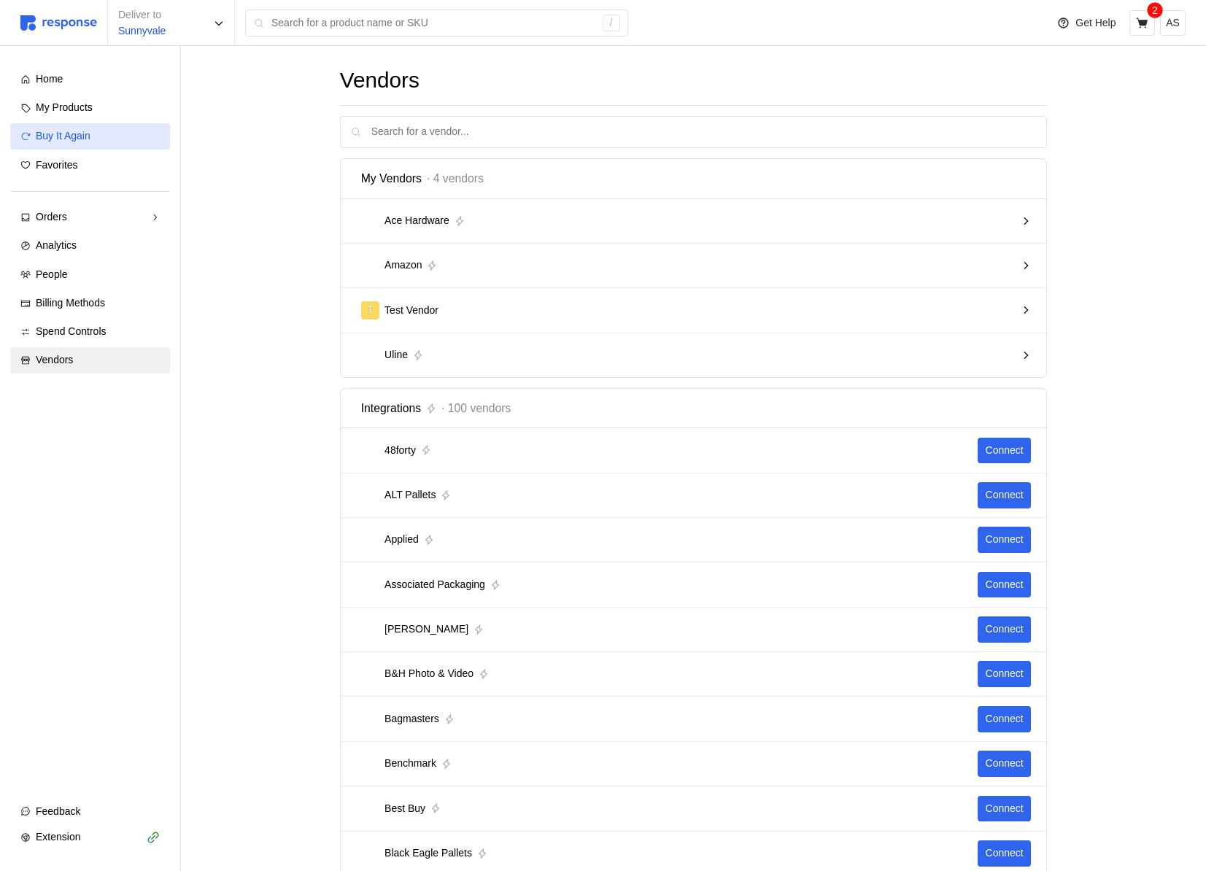
click at [111, 134] on div "Buy It Again" at bounding box center [98, 136] width 124 height 16
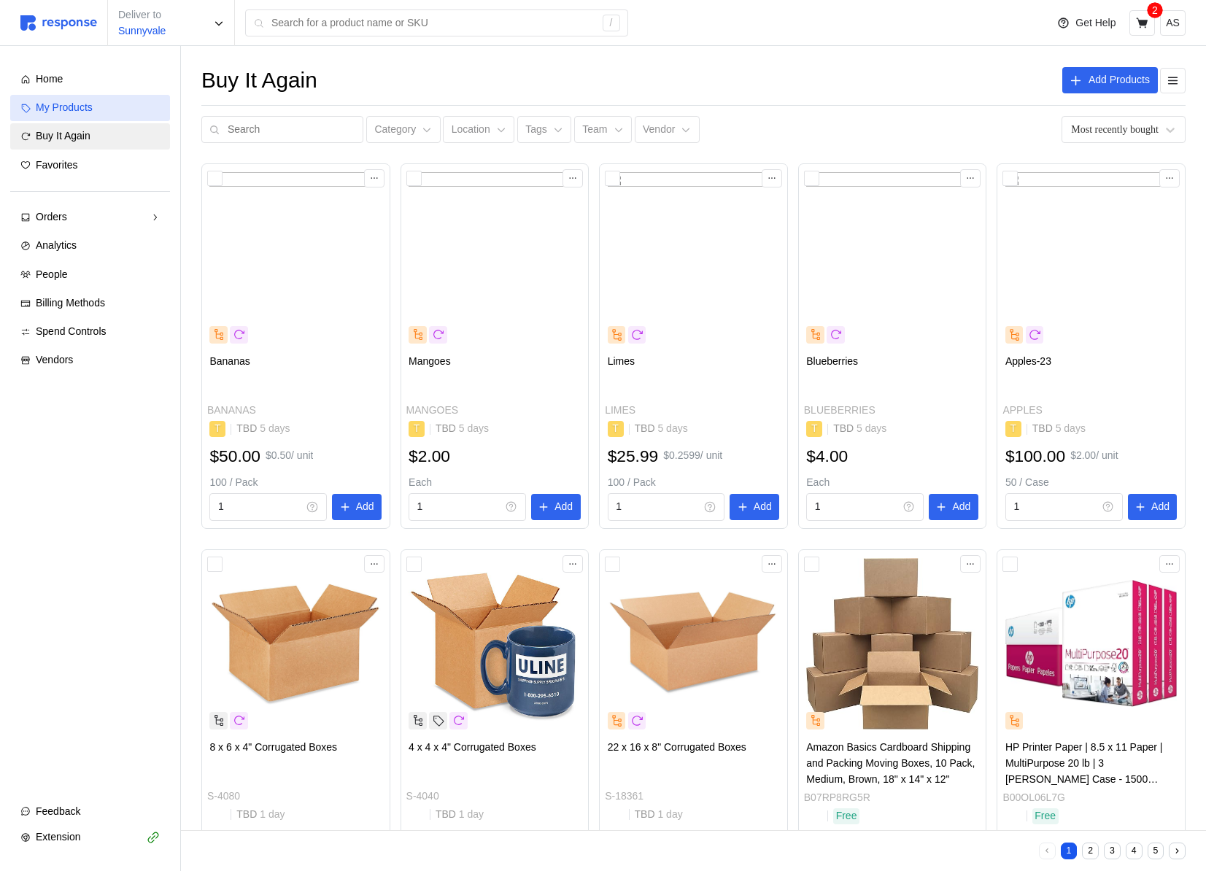
click at [119, 109] on div "My Products" at bounding box center [98, 108] width 124 height 16
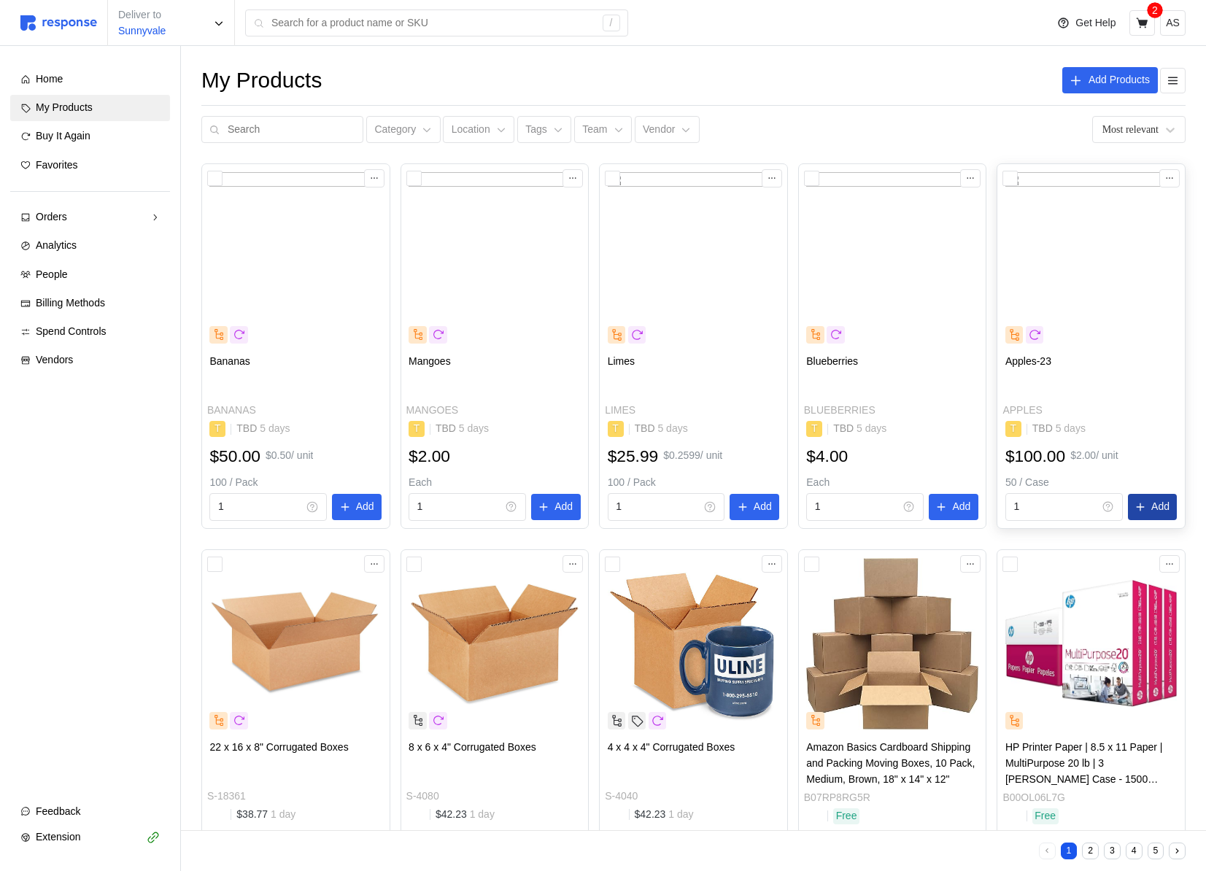
click at [1158, 504] on p "Add" at bounding box center [1160, 507] width 18 height 16
click at [1176, 27] on icon "button" at bounding box center [1176, 30] width 10 height 10
click at [1136, 24] on icon at bounding box center [1142, 23] width 13 height 13
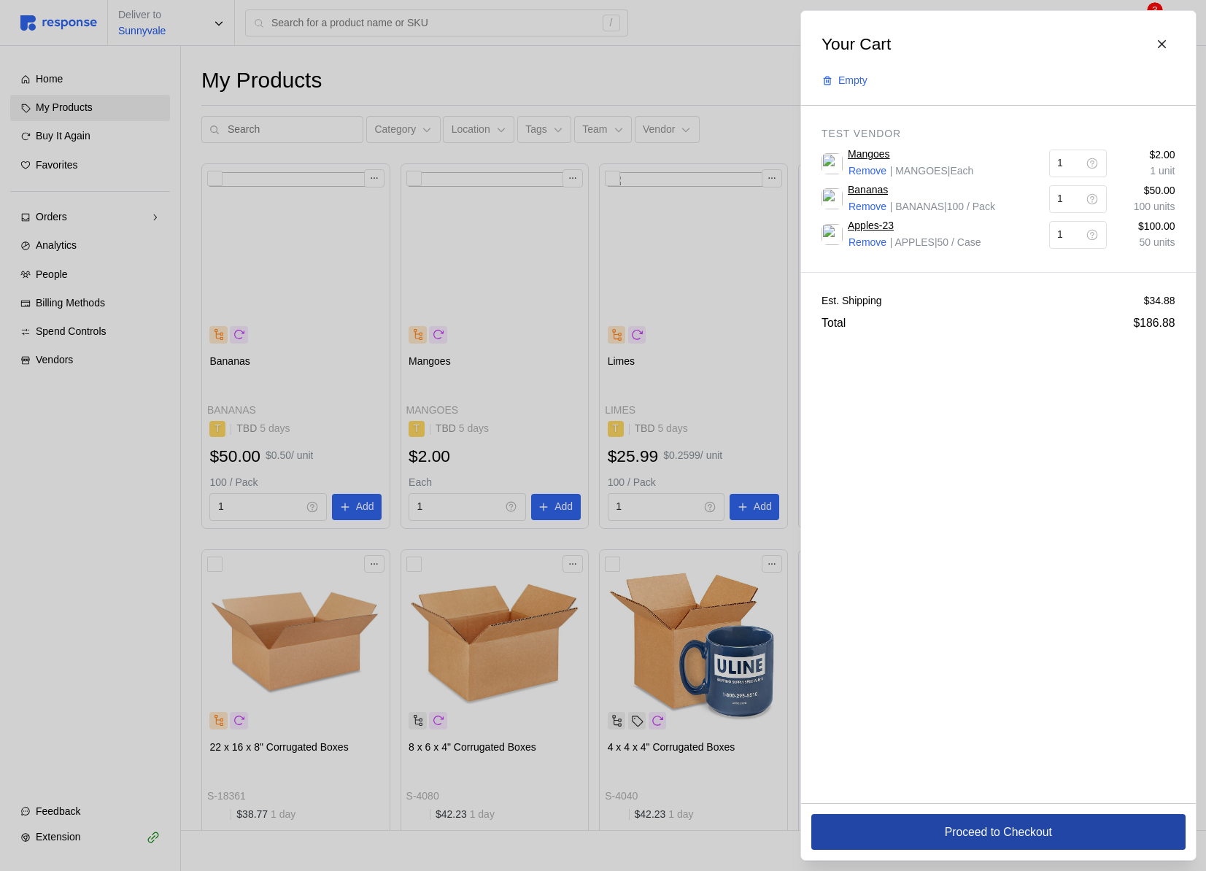
click at [965, 823] on p "Proceed to Checkout" at bounding box center [997, 832] width 107 height 18
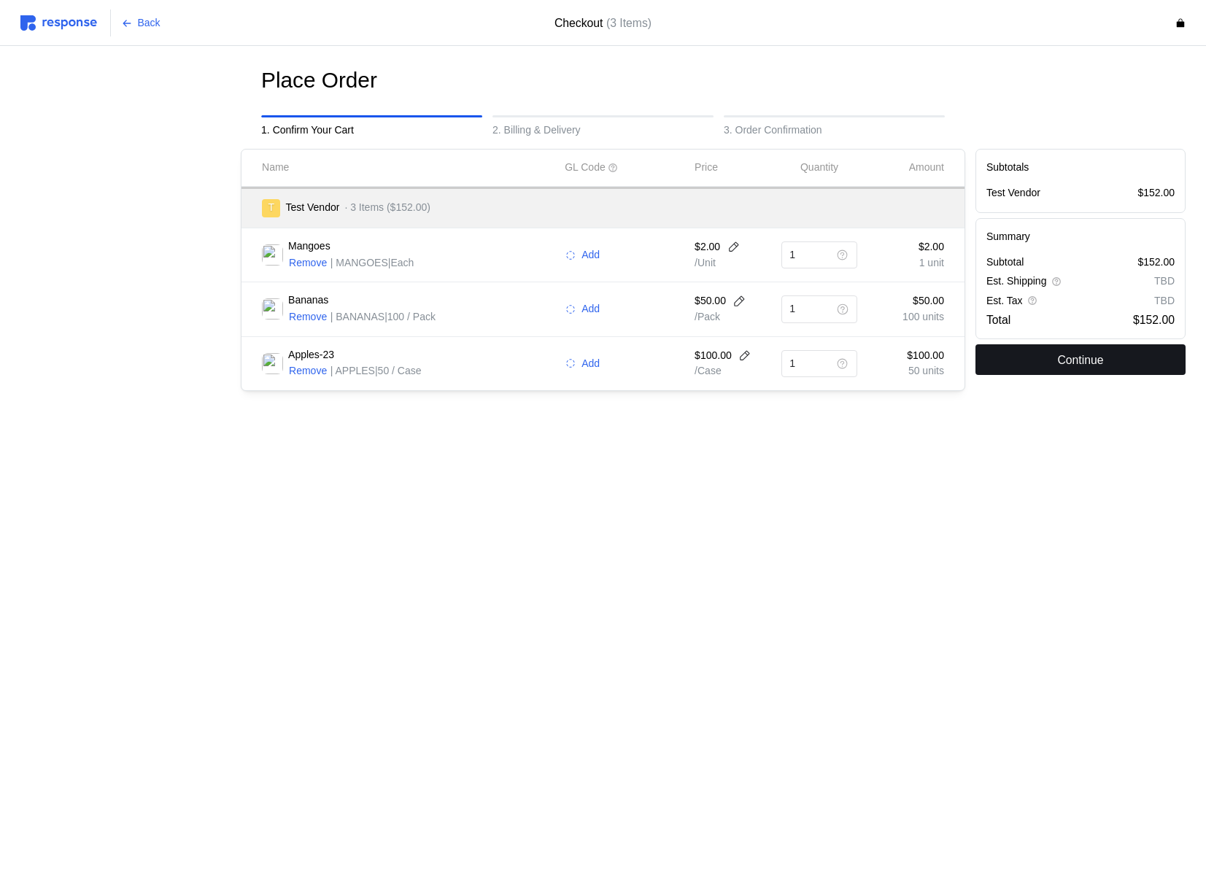
click at [1065, 346] on button "Continue" at bounding box center [1080, 359] width 210 height 31
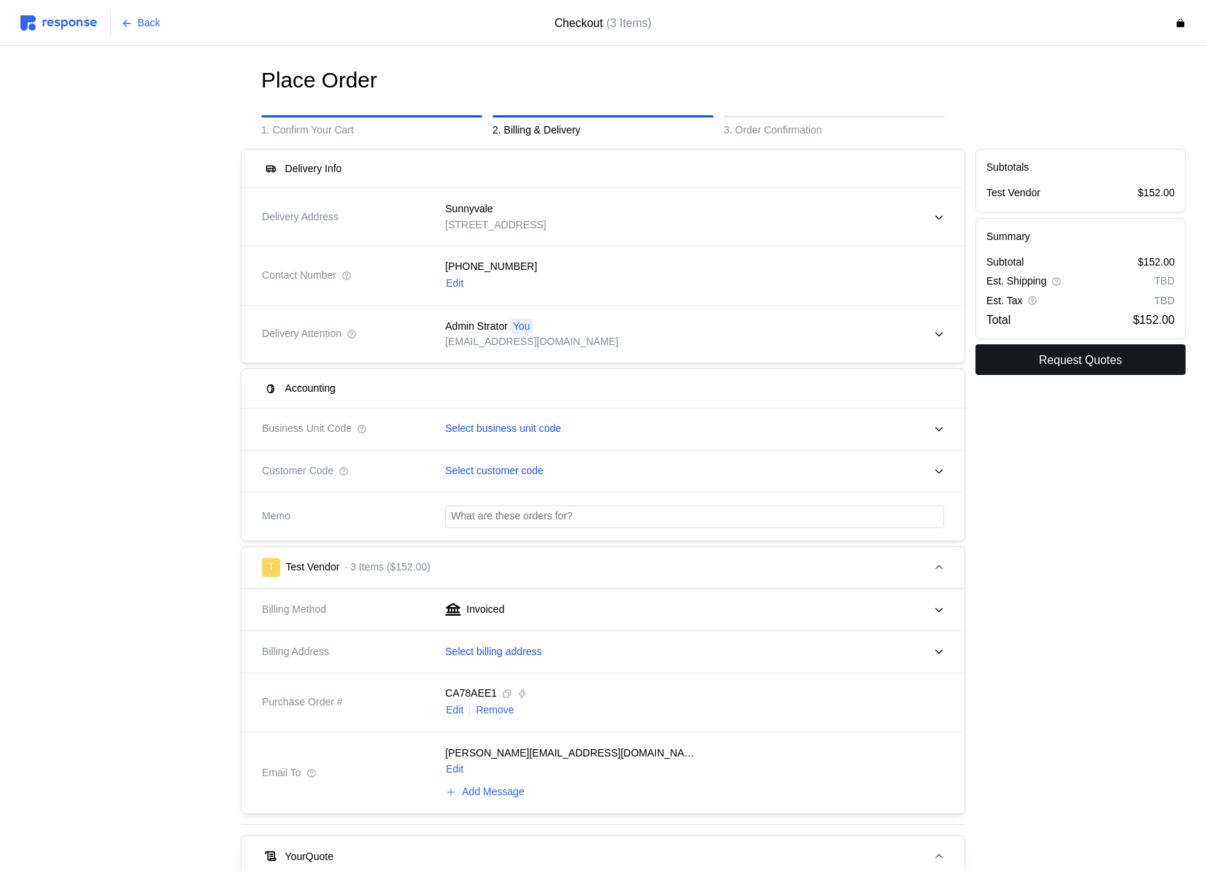
click at [1101, 365] on p "Request Quotes" at bounding box center [1080, 360] width 83 height 18
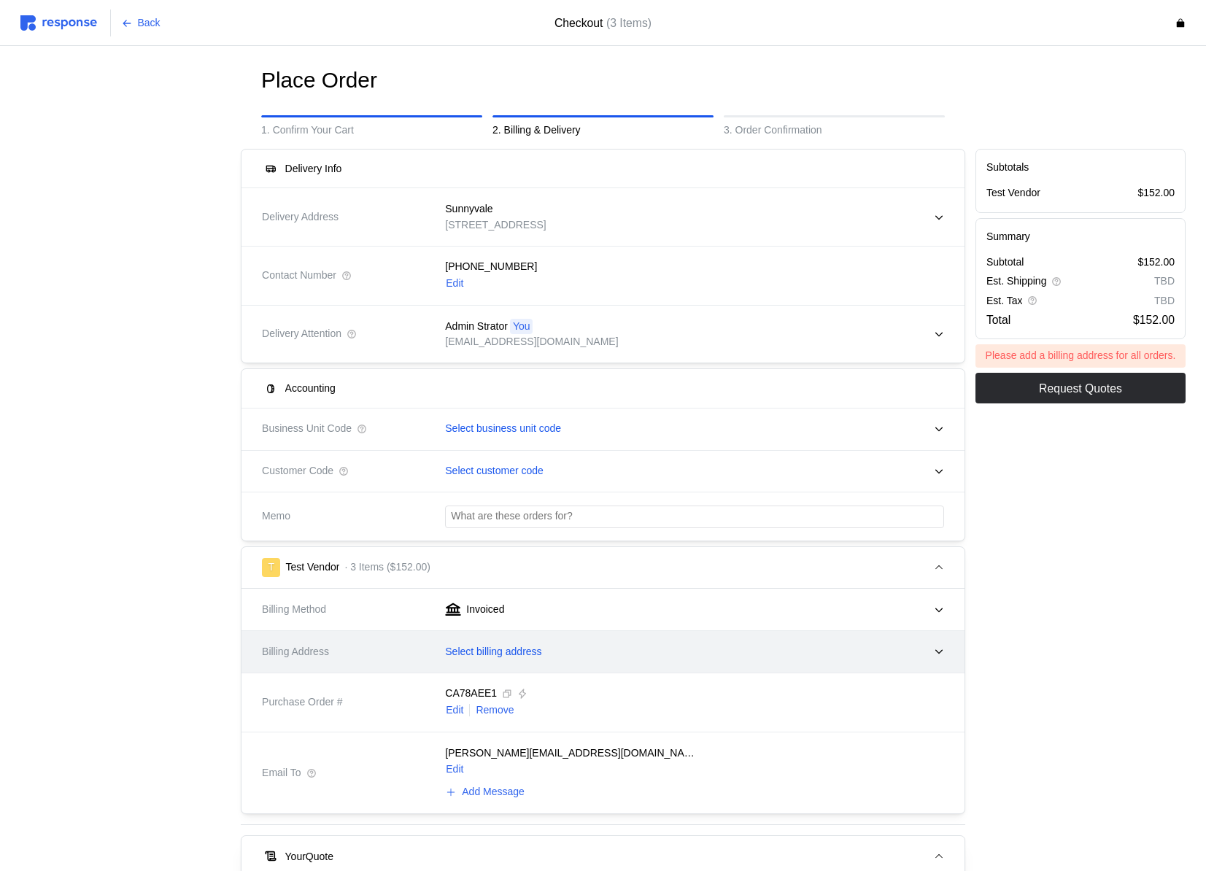
click at [515, 646] on p "Select billing address" at bounding box center [493, 652] width 96 height 16
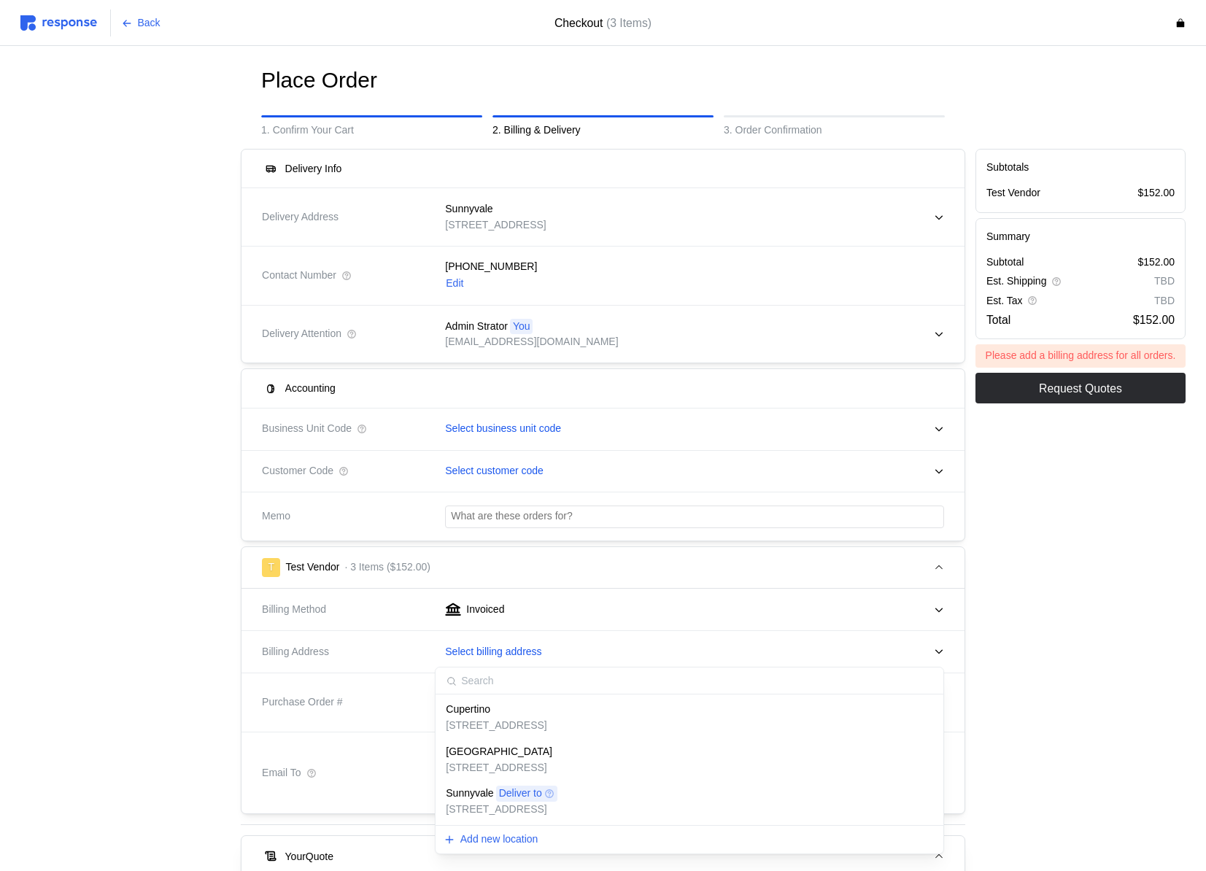
click at [530, 709] on div "Cupertino" at bounding box center [496, 710] width 101 height 16
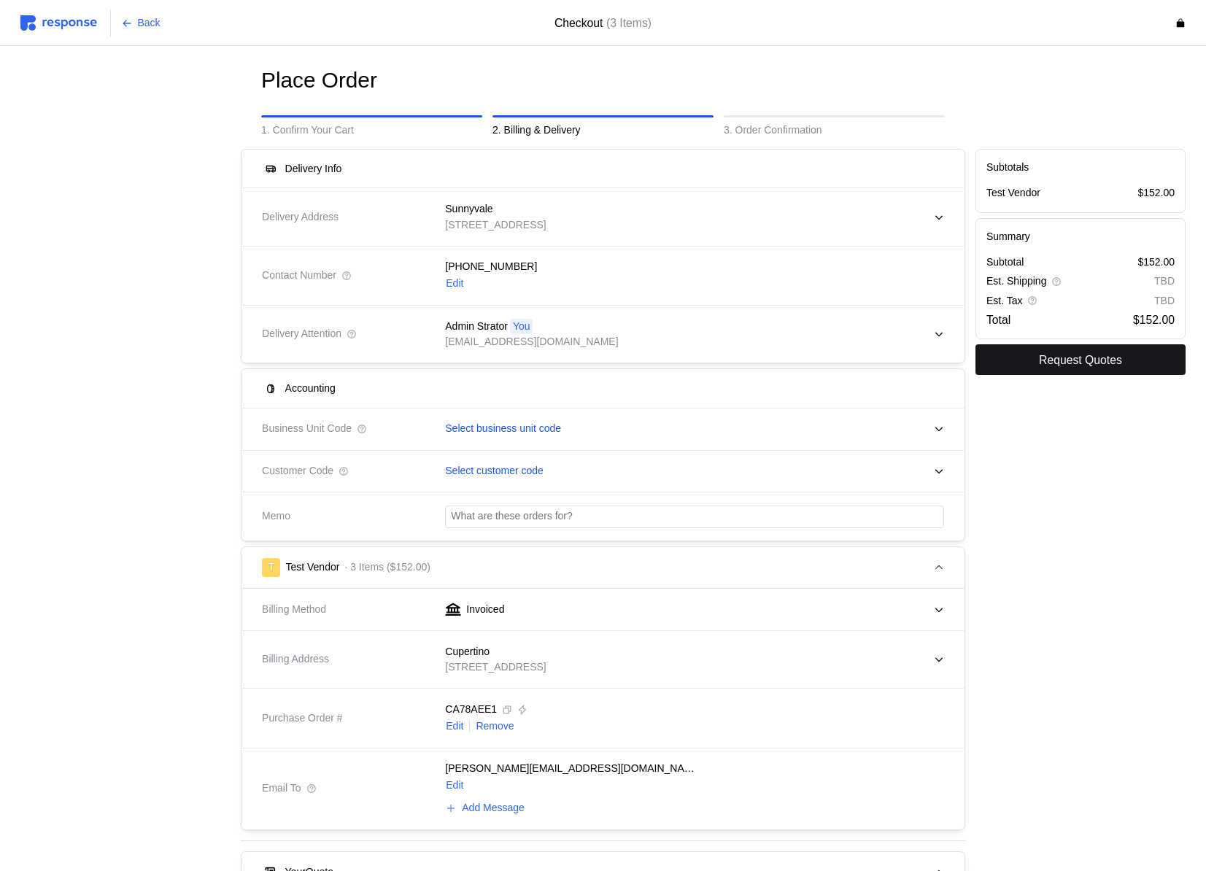
click at [1073, 355] on p "Request Quotes" at bounding box center [1080, 360] width 83 height 18
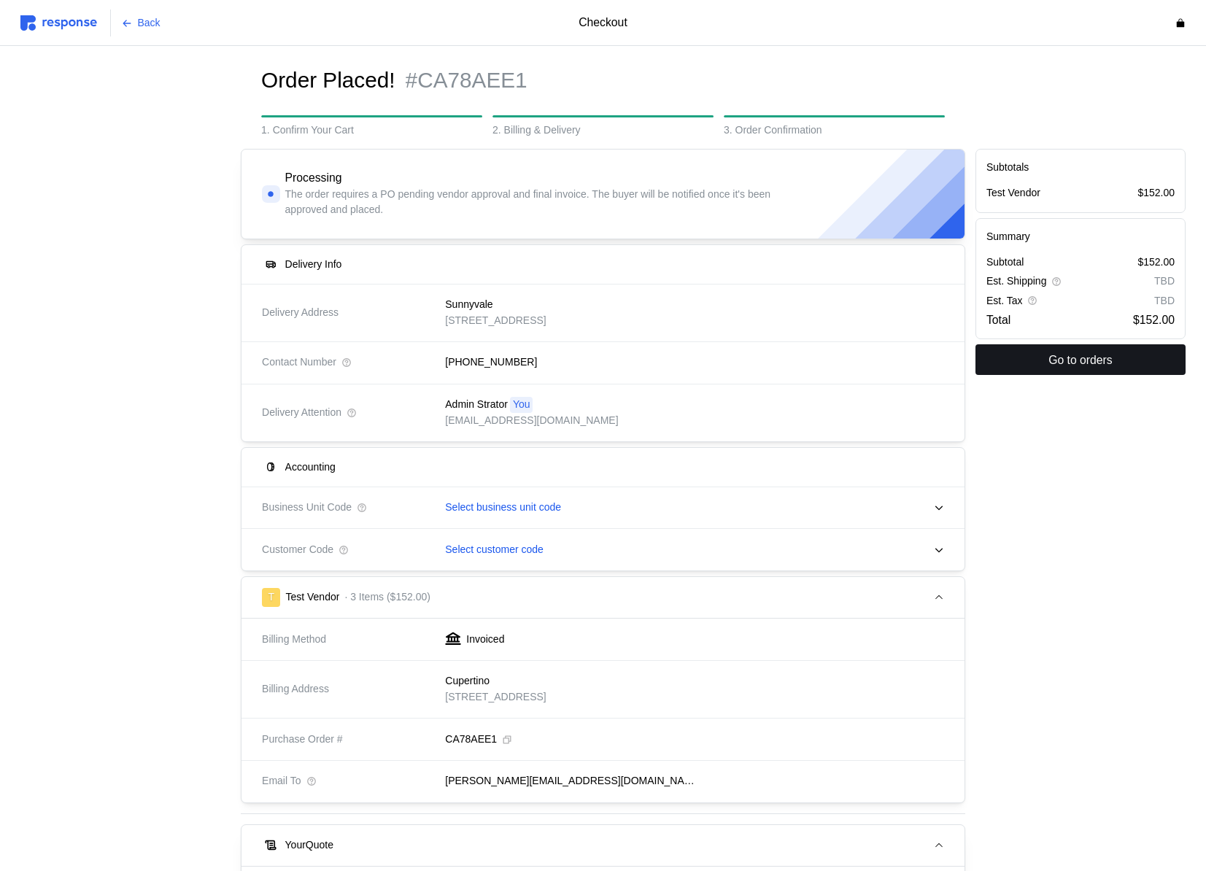
click at [1067, 355] on p "Go to orders" at bounding box center [1080, 360] width 64 height 18
